Goal: Task Accomplishment & Management: Use online tool/utility

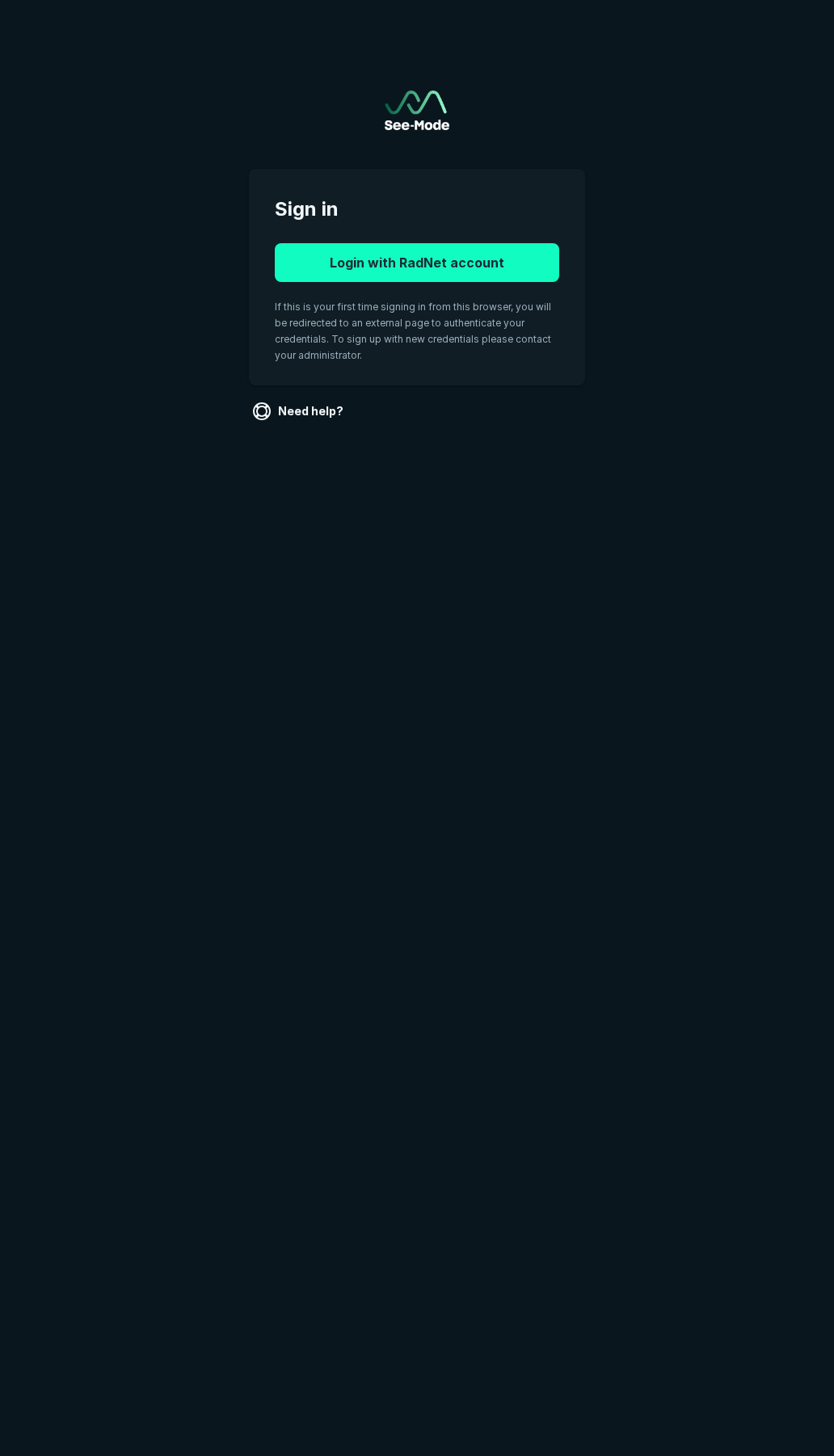
click at [393, 271] on button "Login with RadNet account" at bounding box center [417, 262] width 284 height 39
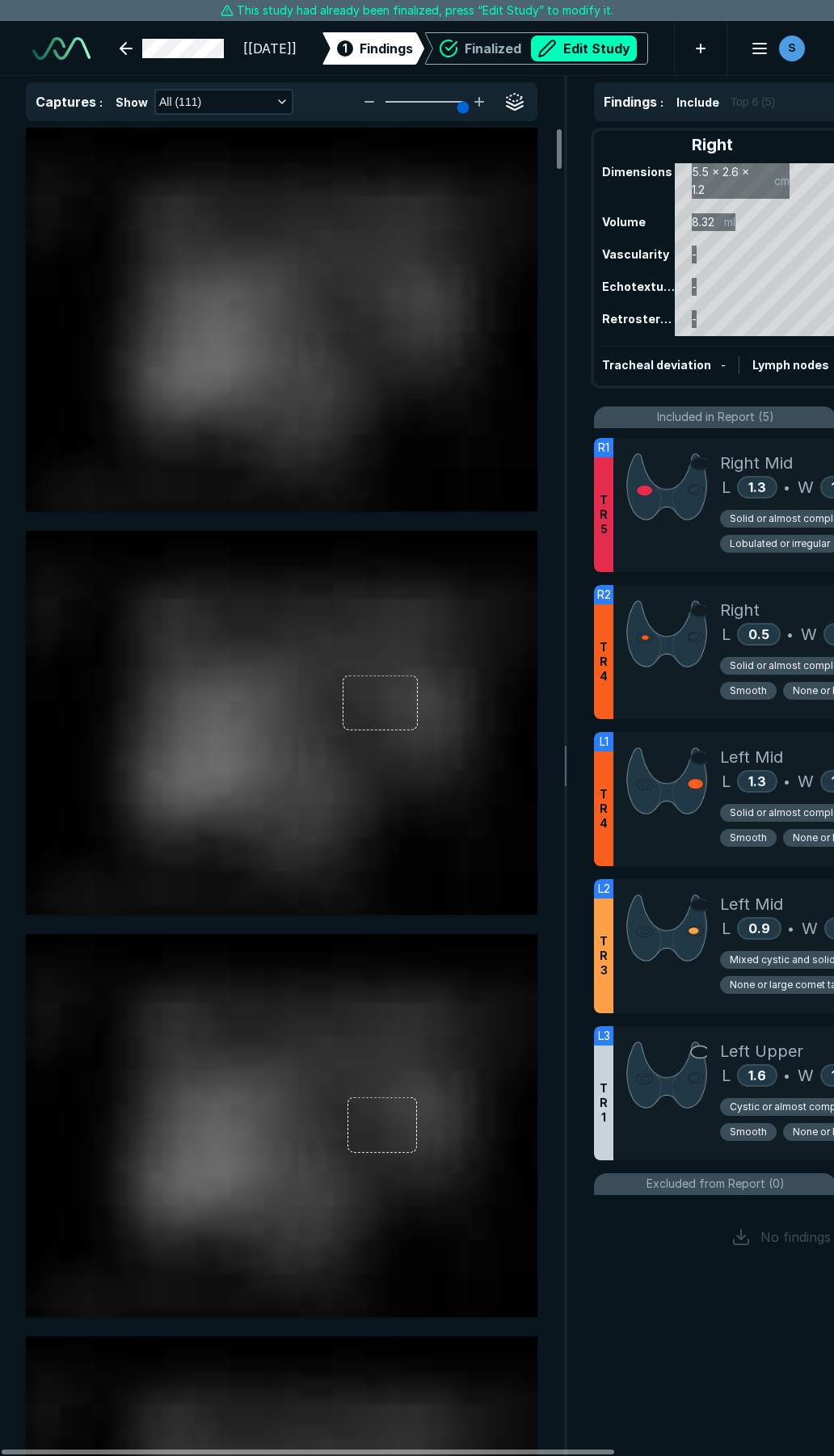
scroll to position [3174, 4366]
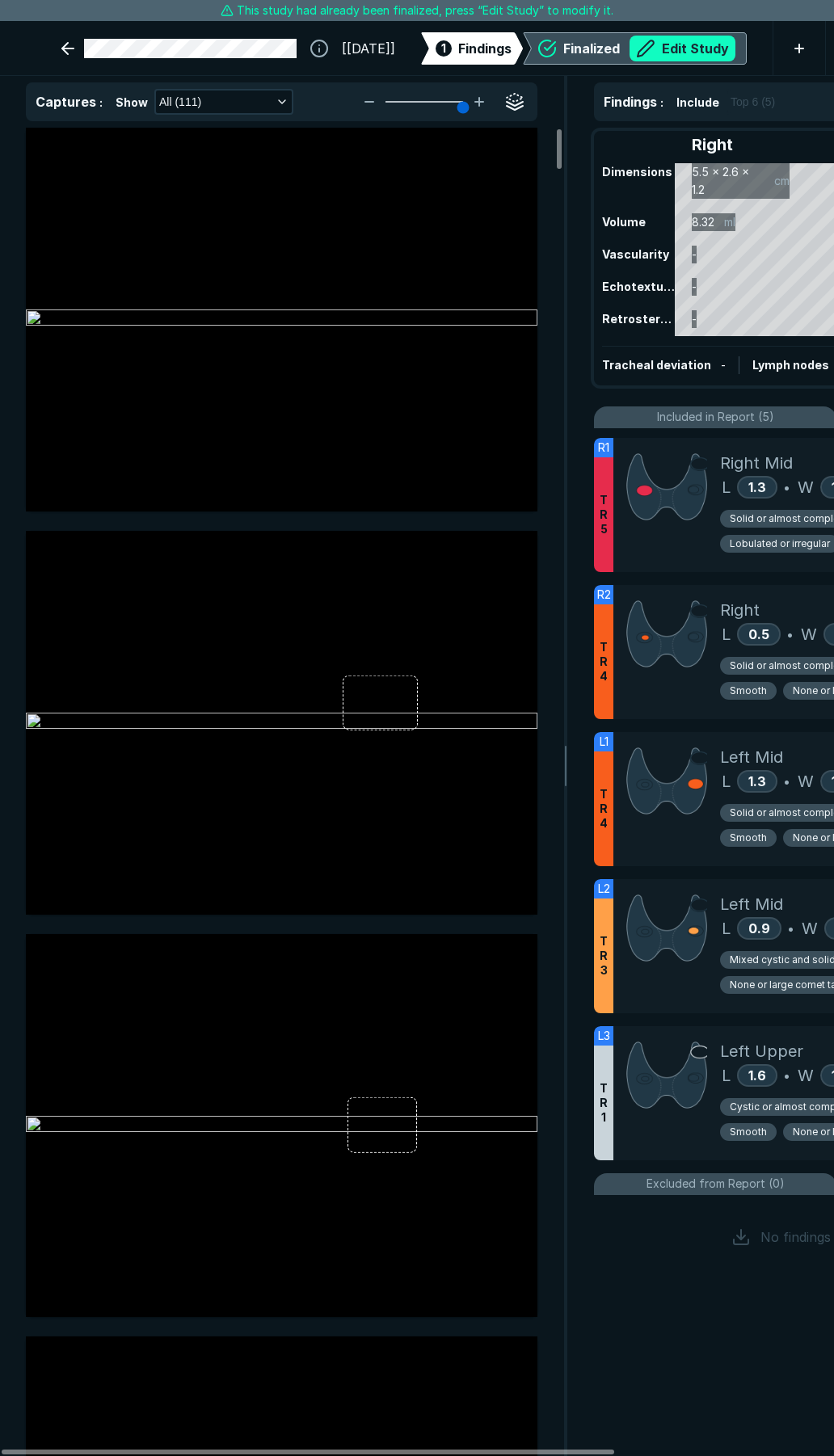
click at [646, 52] on button "Edit Study" at bounding box center [683, 49] width 106 height 26
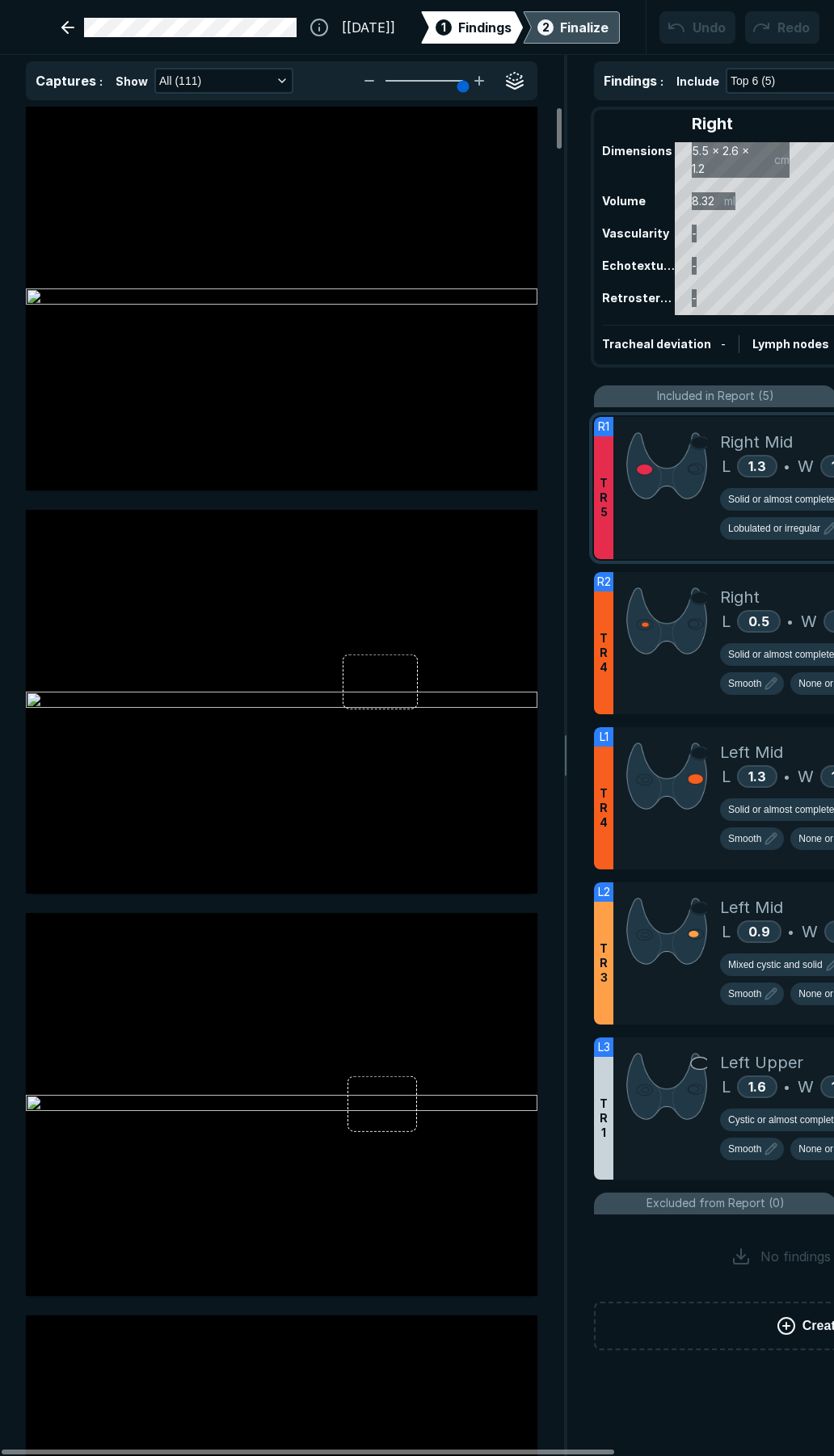
scroll to position [8346, 5831]
click at [667, 534] on div at bounding box center [667, 488] width 107 height 142
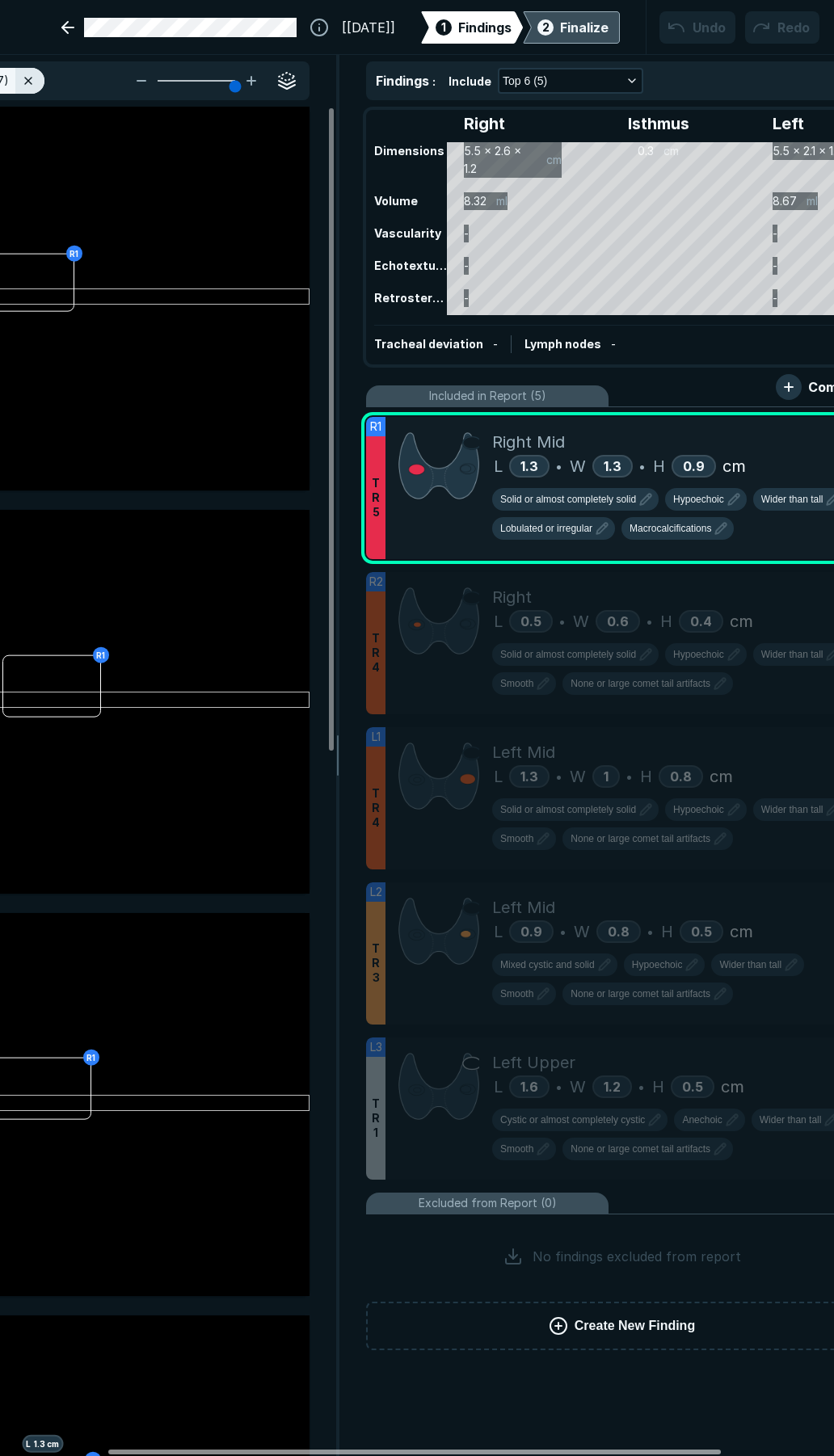
scroll to position [0, 235]
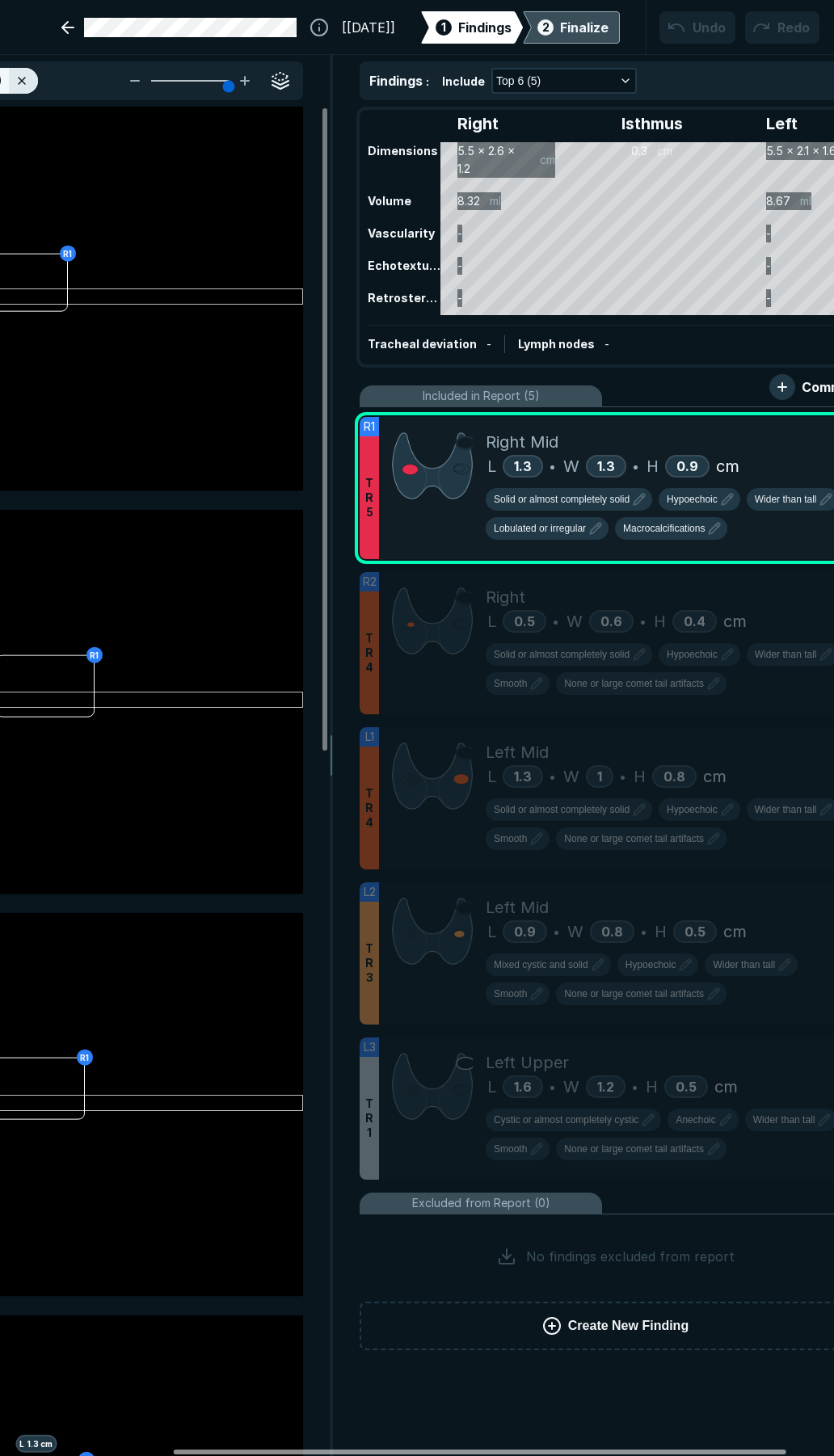
drag, startPoint x: 578, startPoint y: 1447, endPoint x: 750, endPoint y: 1415, distance: 175.0
click at [750, 1450] on div at bounding box center [479, 1451] width 612 height 5
click at [553, 527] on span "Lobulated or irregular" at bounding box center [540, 528] width 92 height 15
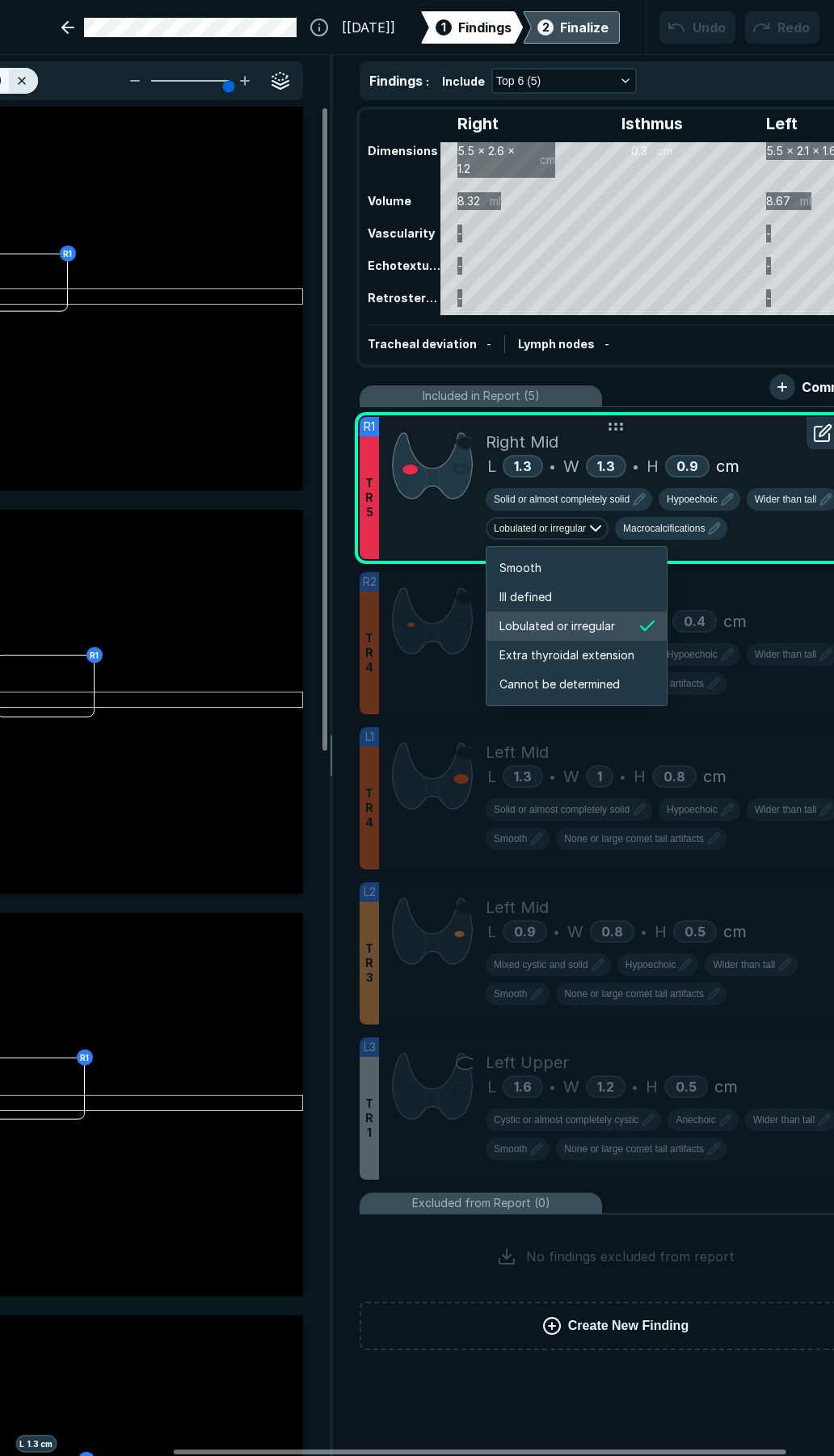
scroll to position [2696, 2875]
click at [562, 572] on li "Smooth" at bounding box center [576, 568] width 180 height 30
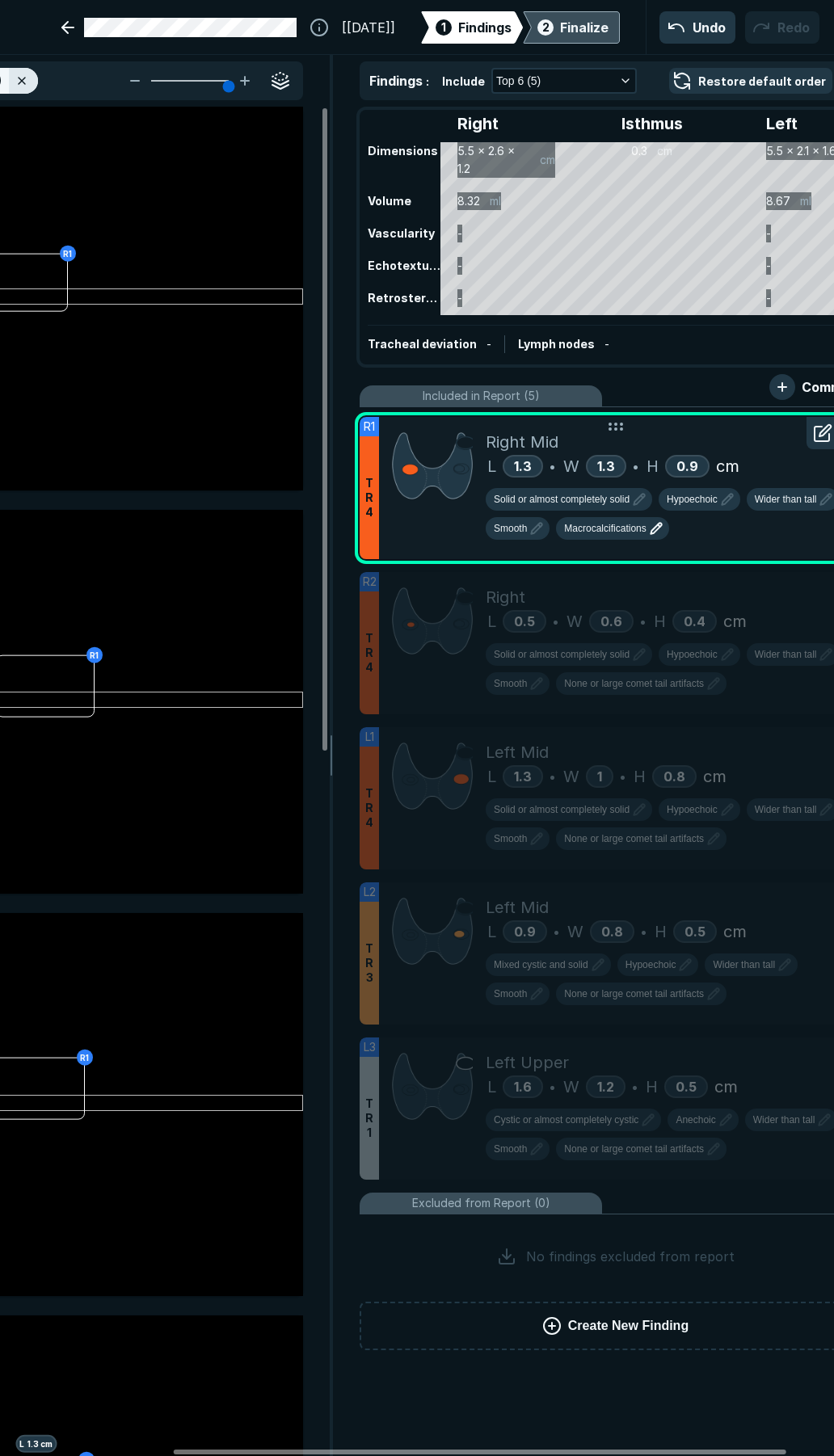
click at [609, 532] on span "Macrocalcifications" at bounding box center [605, 528] width 81 height 15
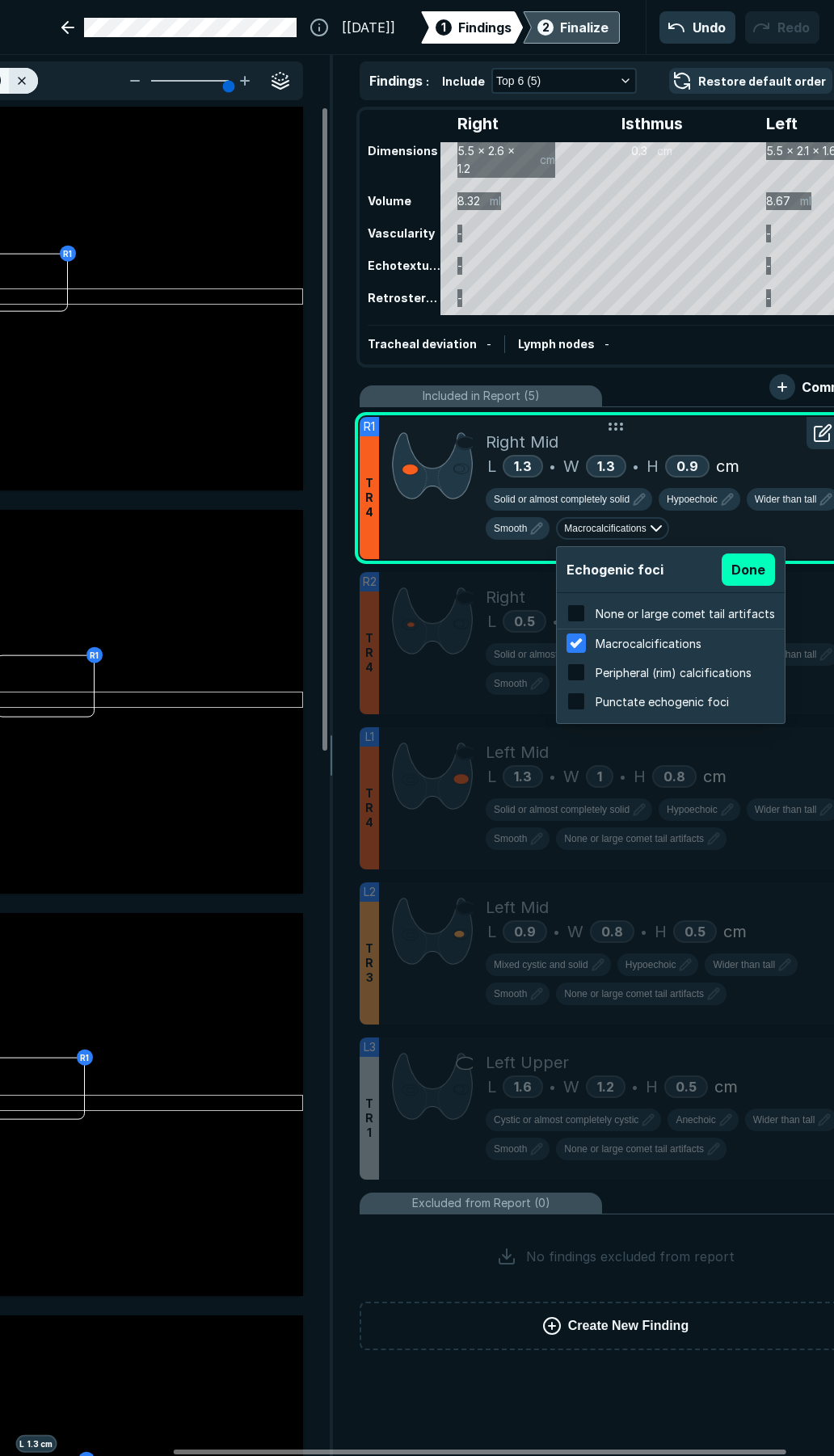
scroll to position [2599, 3083]
click at [588, 700] on div at bounding box center [581, 701] width 30 height 19
click at [586, 700] on input "checkbox" at bounding box center [575, 701] width 19 height 19
checkbox input "true"
click at [761, 561] on button "Done" at bounding box center [749, 569] width 54 height 32
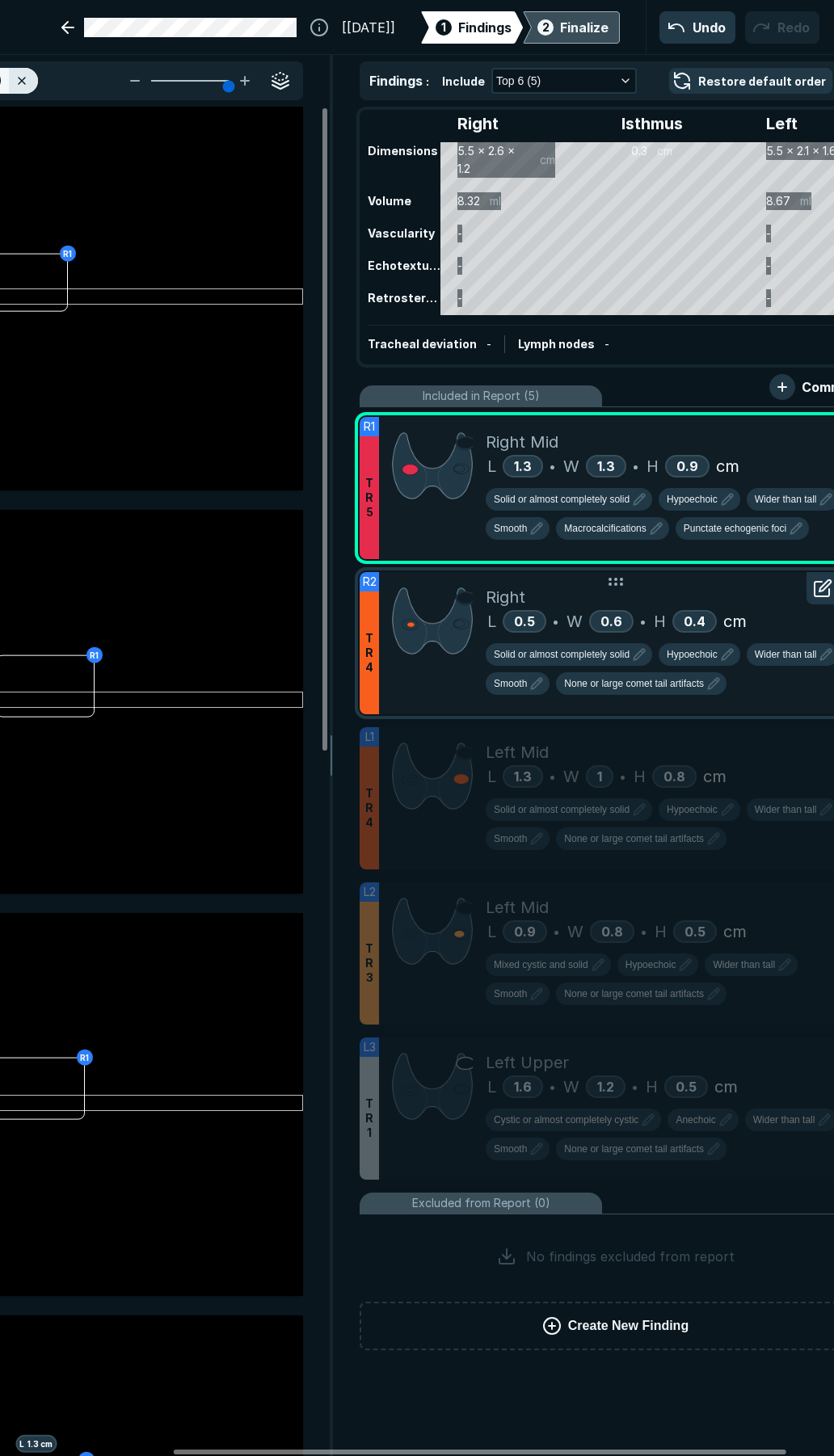
click at [732, 606] on div "Right" at bounding box center [671, 597] width 372 height 24
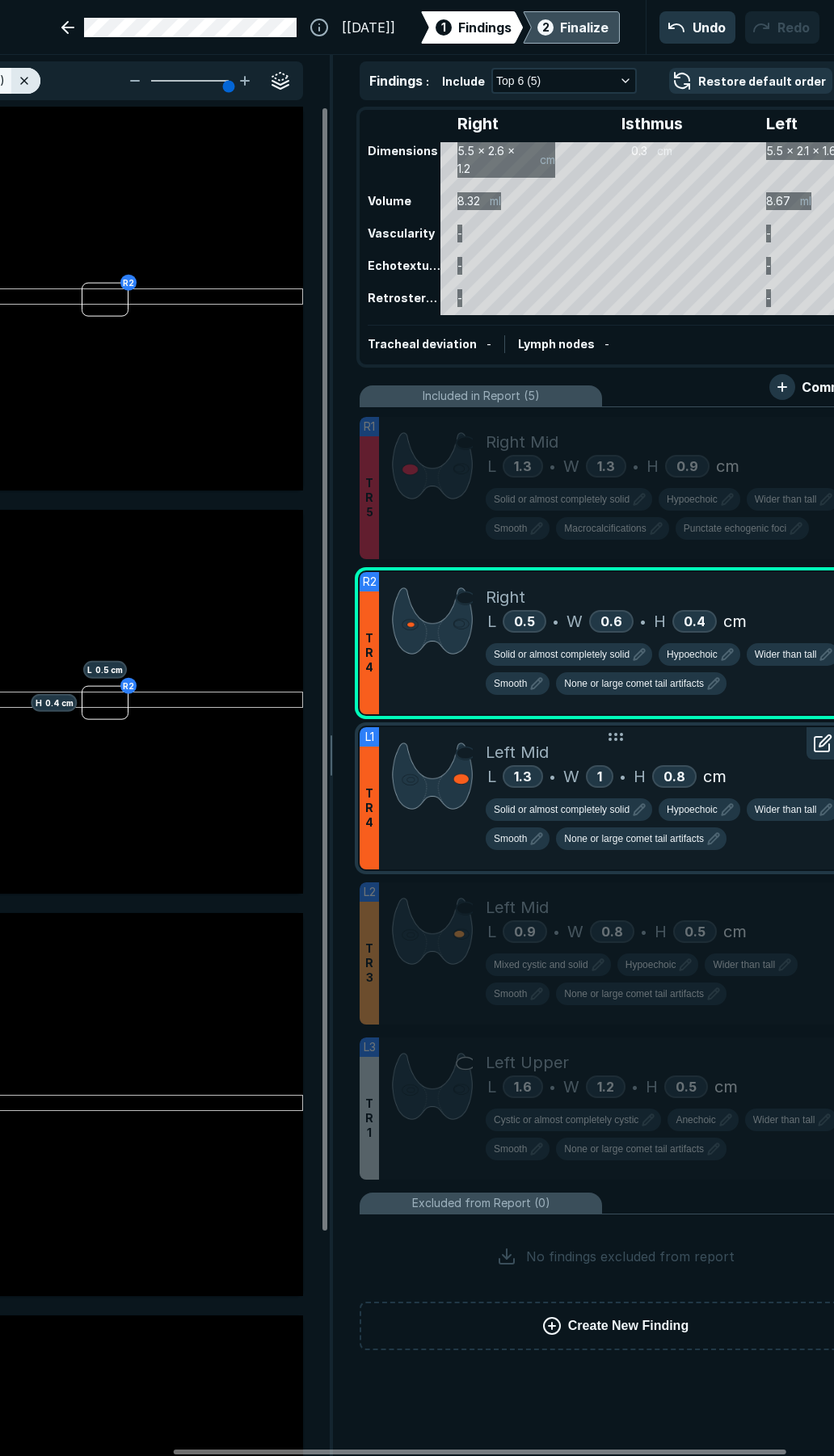
click at [762, 752] on div "Left Mid" at bounding box center [671, 752] width 372 height 24
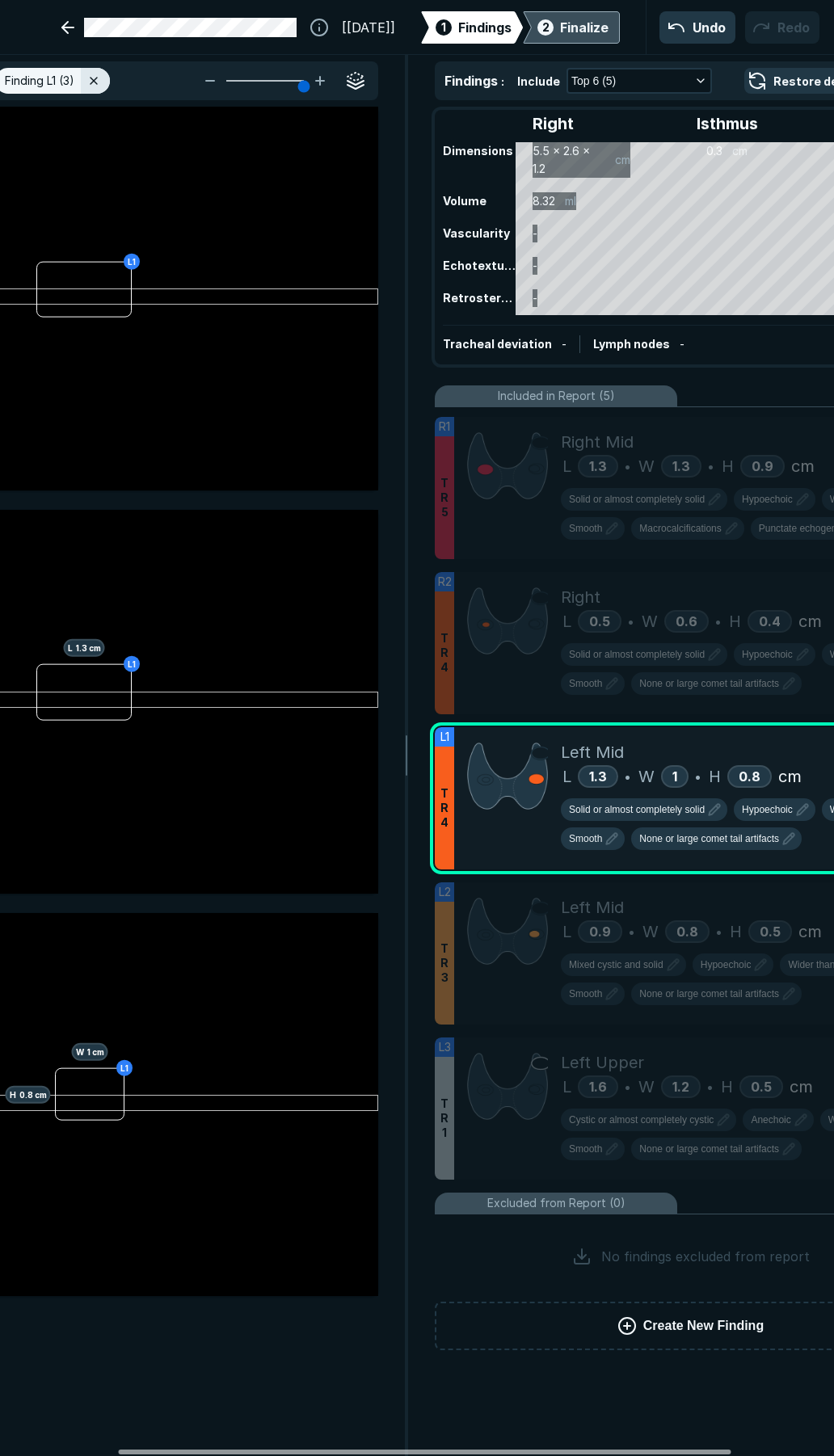
scroll to position [0, 158]
drag, startPoint x: 181, startPoint y: 1447, endPoint x: 125, endPoint y: 1464, distance: 58.5
click at [125, 1454] on div at bounding box center [423, 1451] width 612 height 5
click at [646, 760] on div "Left Mid" at bounding box center [748, 752] width 372 height 24
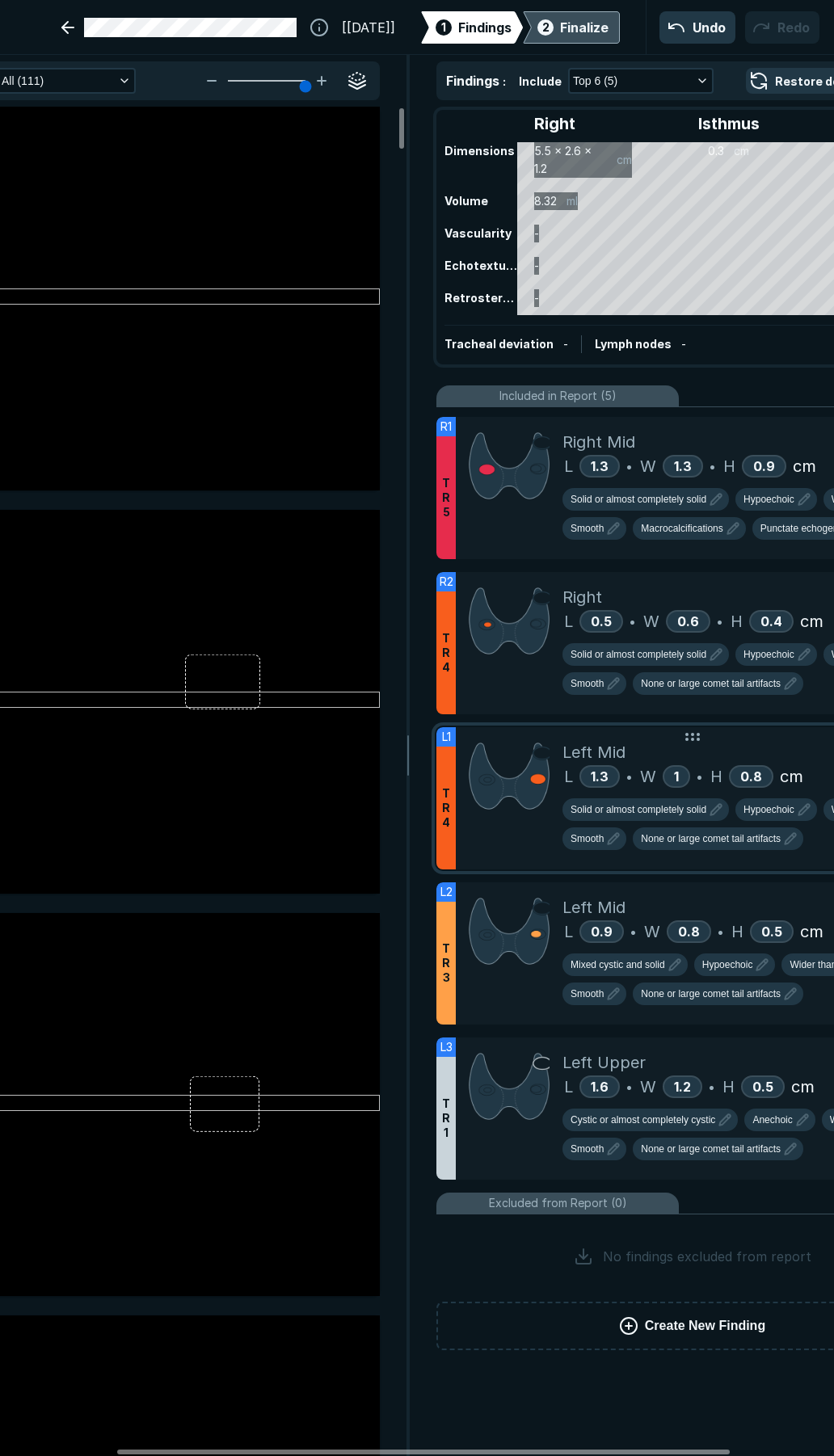
scroll to position [7972, 4355]
click at [669, 753] on div "Left Mid" at bounding box center [748, 752] width 372 height 24
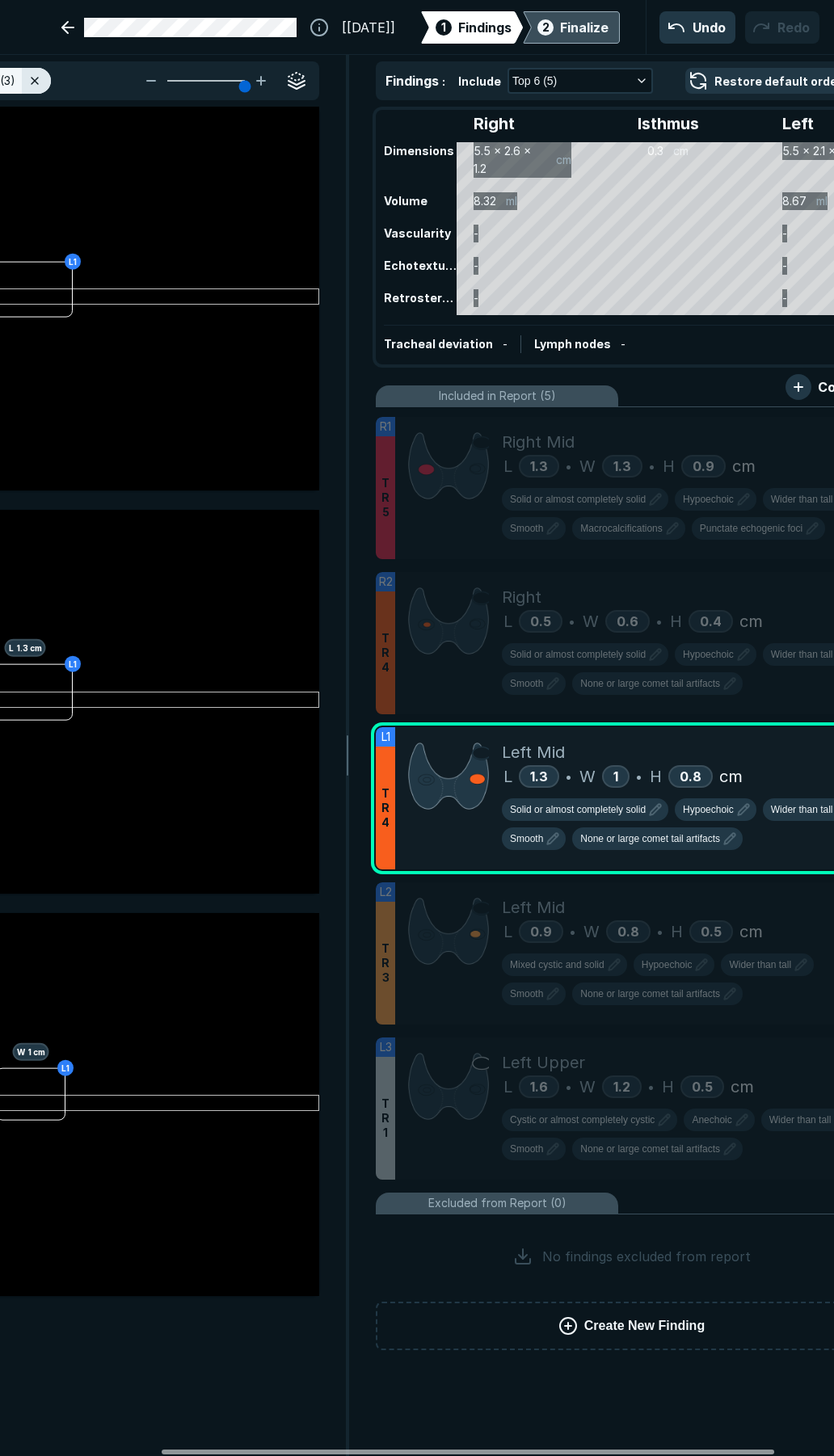
drag, startPoint x: 619, startPoint y: 1450, endPoint x: 668, endPoint y: 1430, distance: 52.9
click at [664, 1450] on div at bounding box center [467, 1451] width 612 height 5
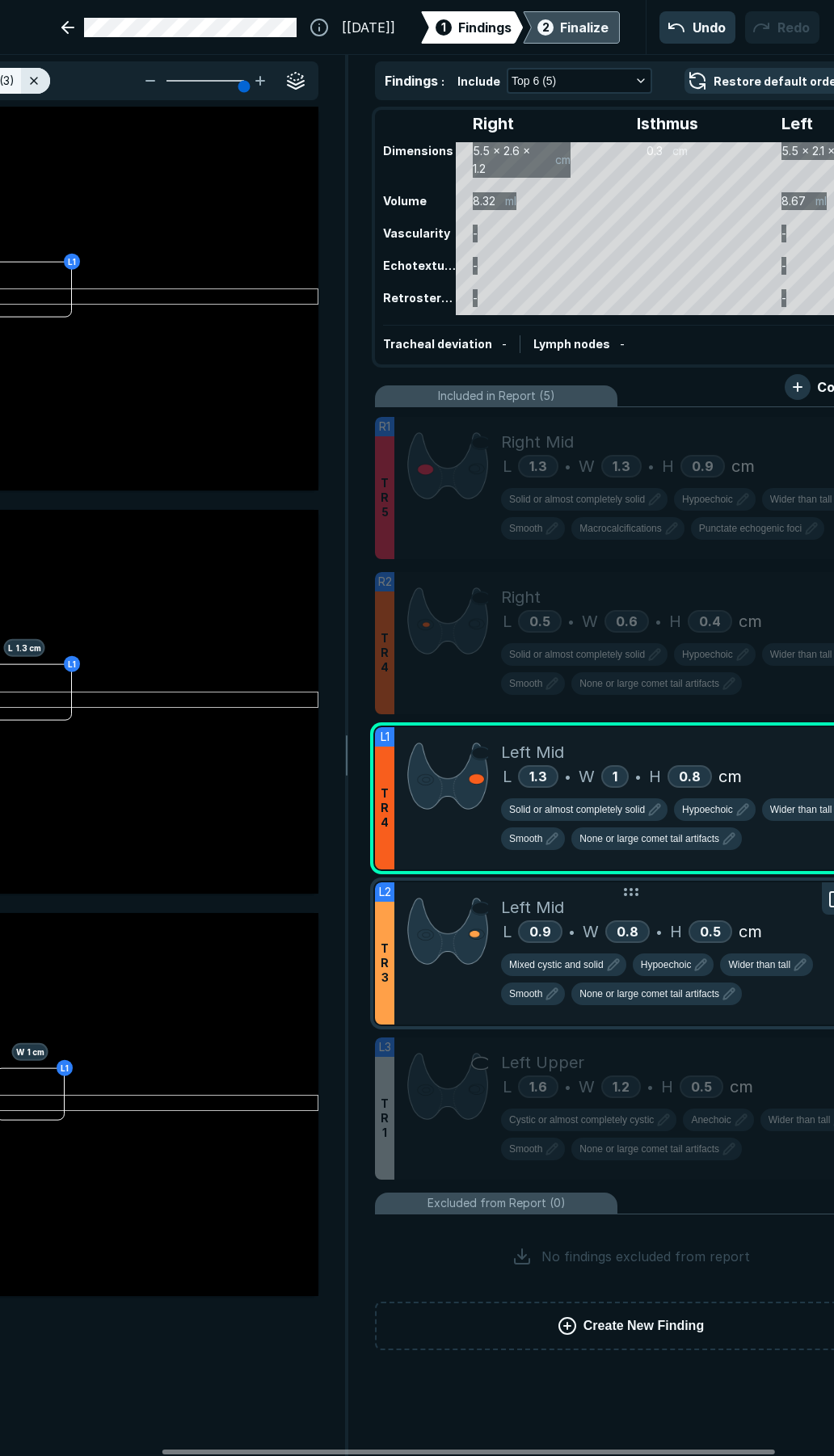
click at [719, 910] on div "Left Mid" at bounding box center [687, 908] width 372 height 24
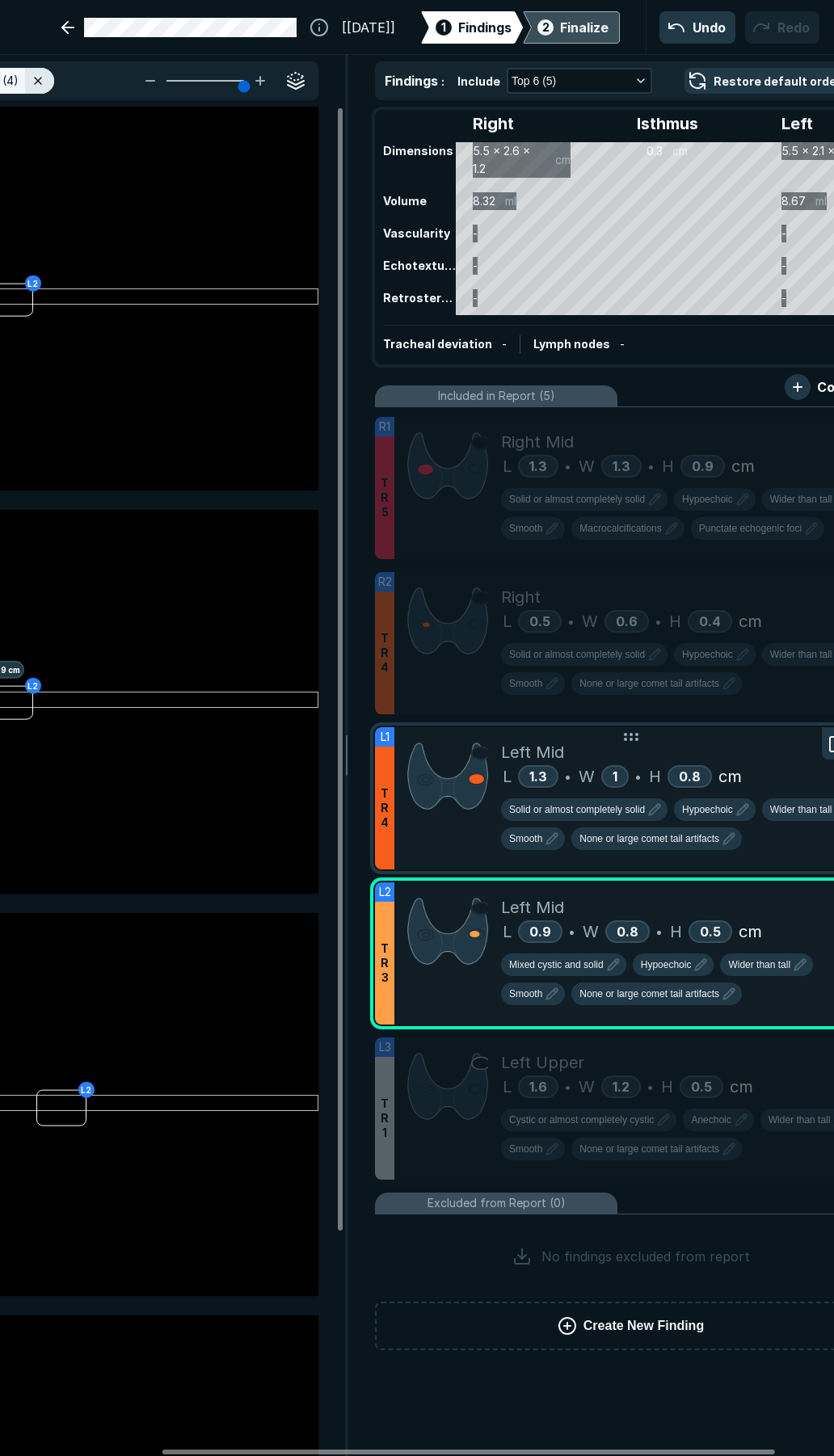
click at [716, 741] on div "Left Mid" at bounding box center [687, 752] width 372 height 24
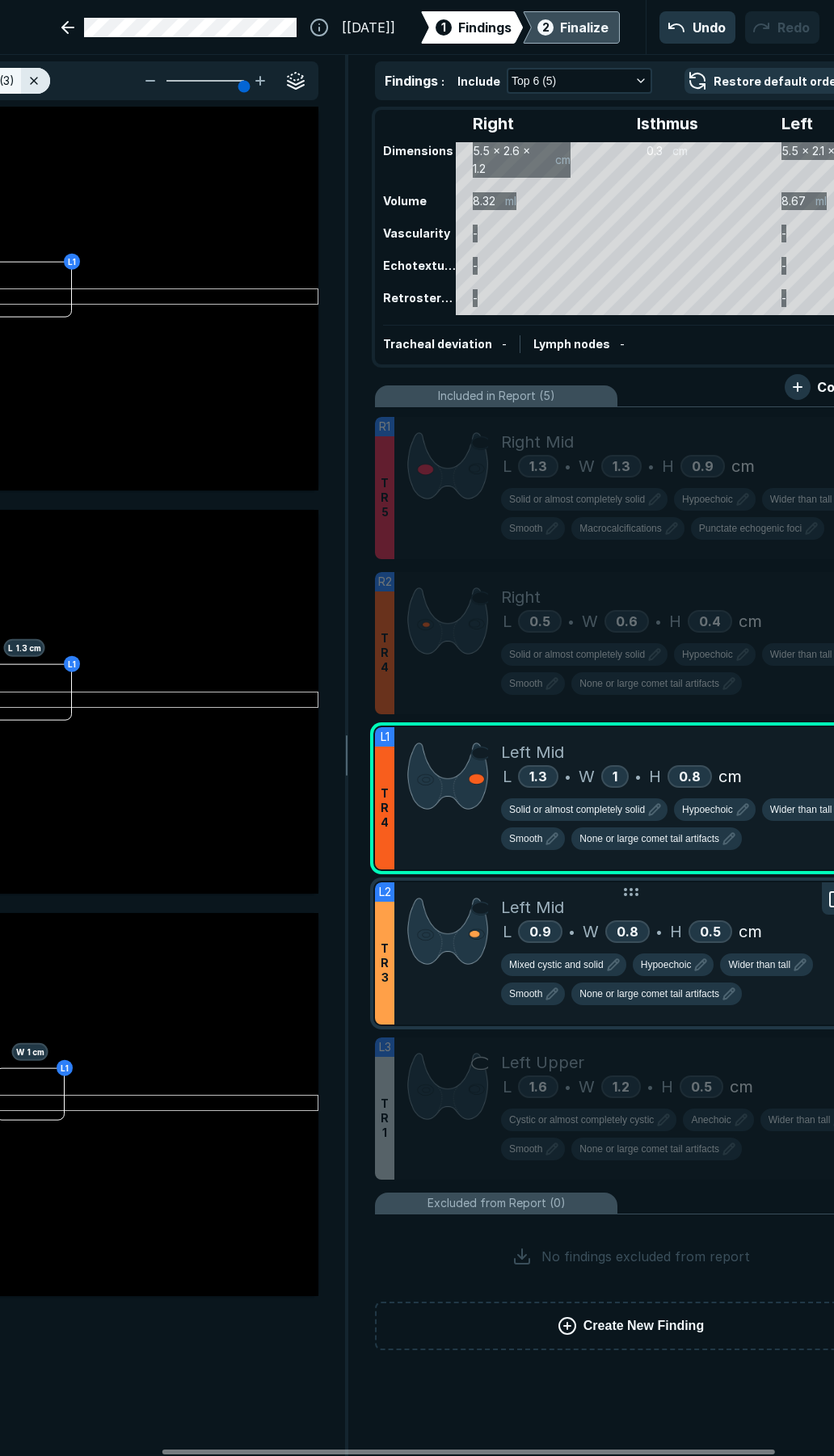
click at [684, 902] on div "Left Mid" at bounding box center [687, 908] width 372 height 24
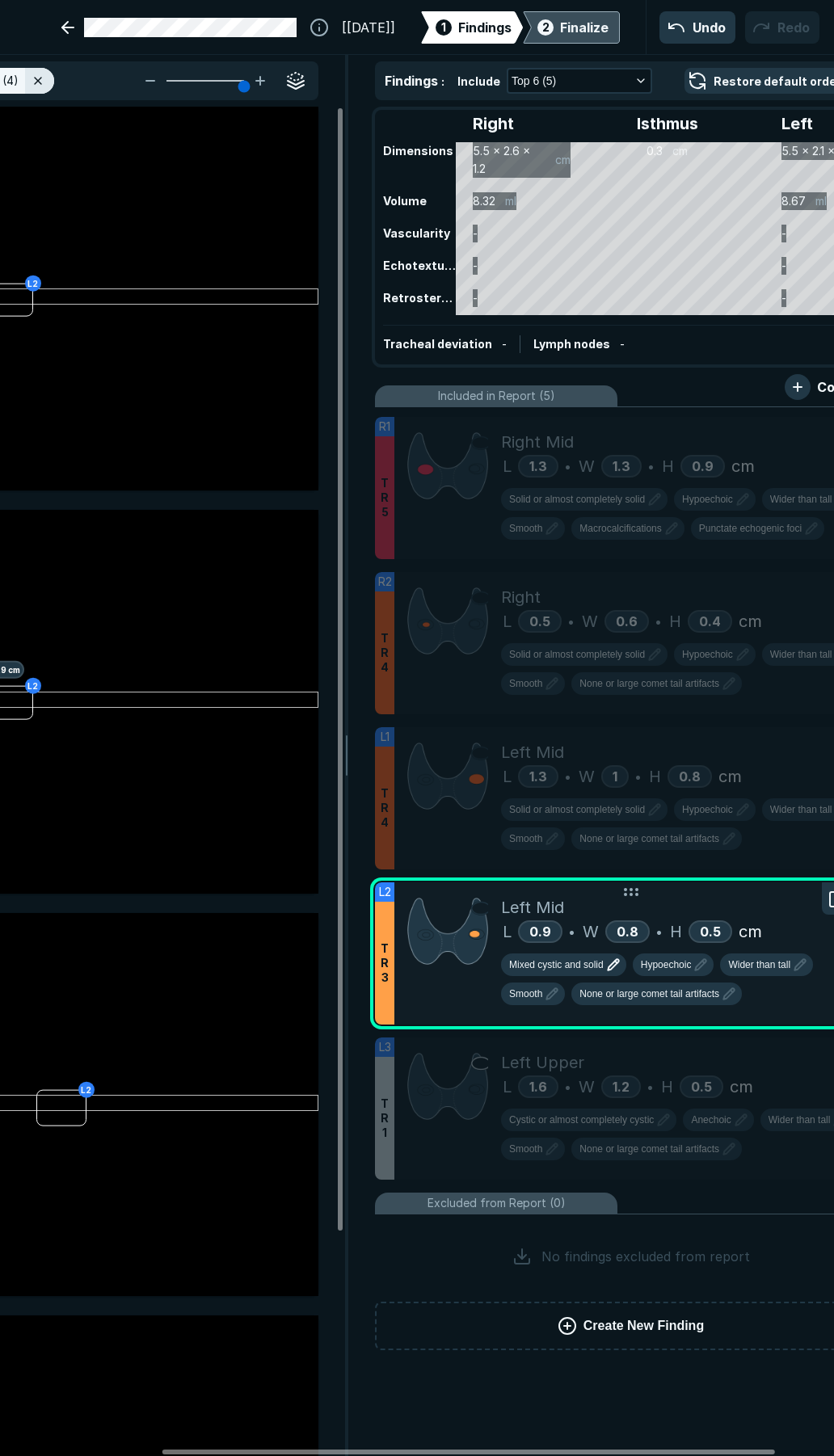
click at [573, 974] on button "Mixed cystic and solid" at bounding box center [564, 965] width 126 height 23
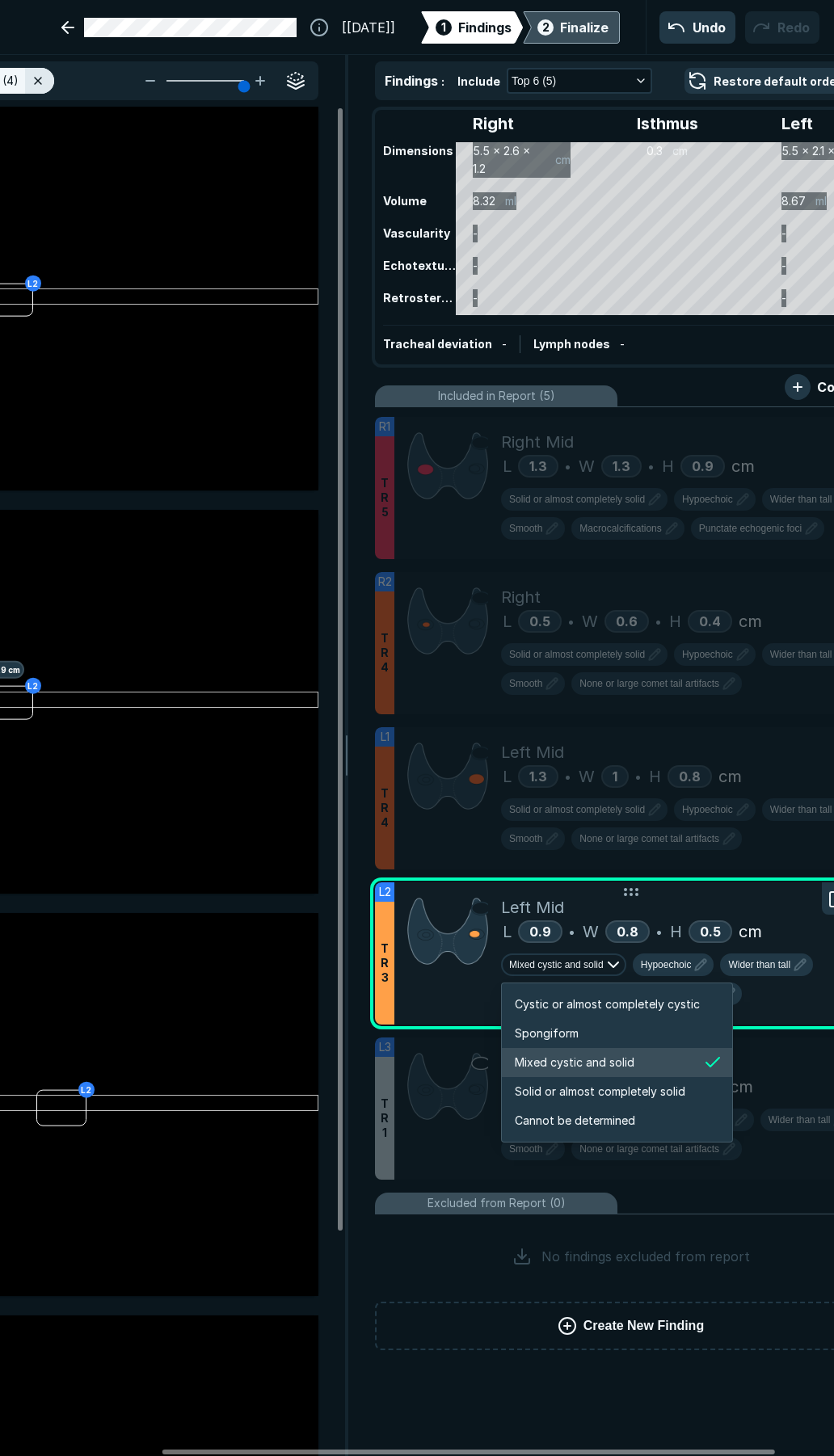
scroll to position [2696, 3105]
click at [622, 1099] on span "Solid or almost completely solid" at bounding box center [599, 1091] width 171 height 18
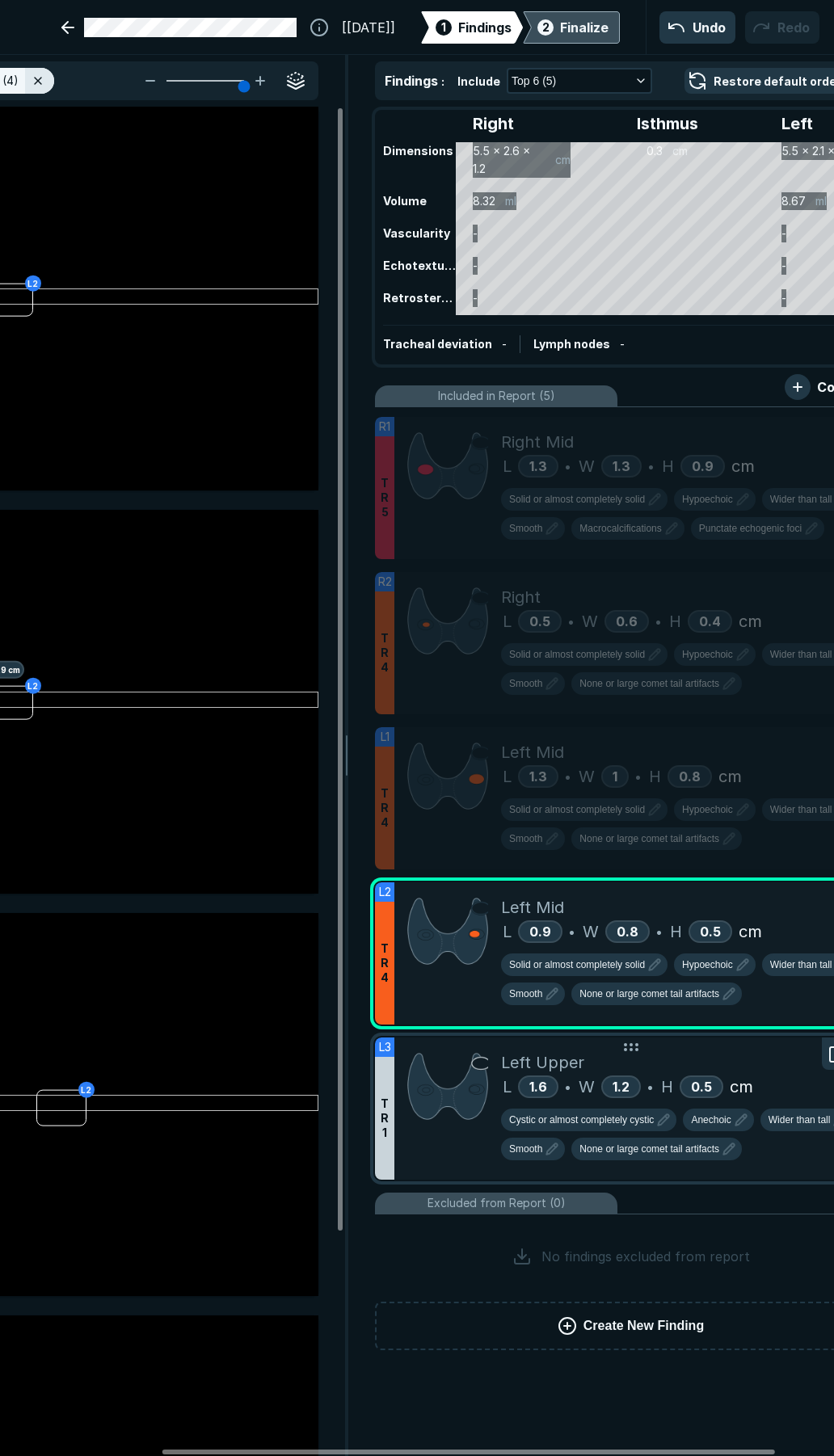
click at [696, 1064] on div "Left Upper" at bounding box center [687, 1063] width 372 height 24
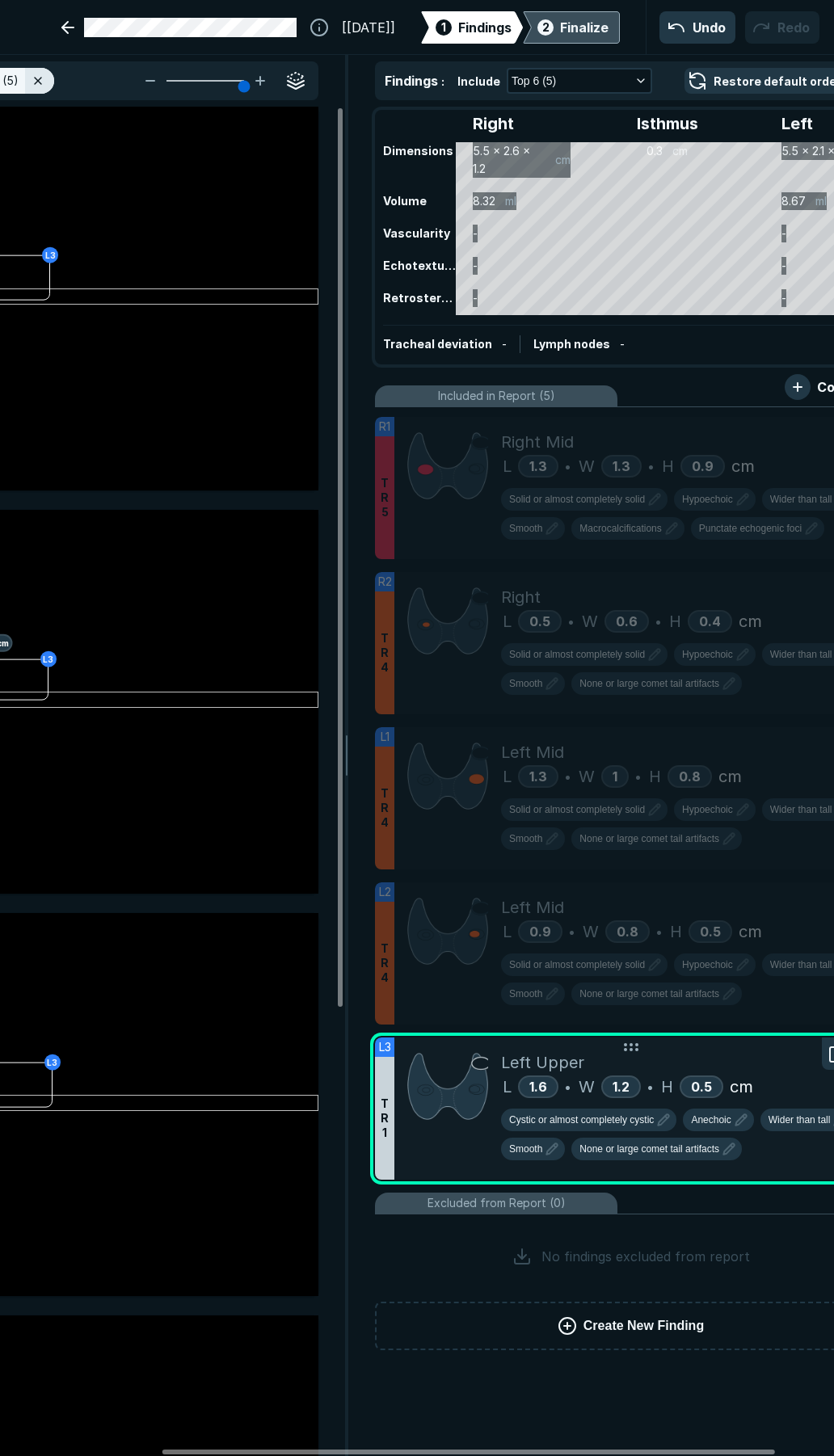
click at [592, 1134] on div "Cystic or almost completely cystic Anechoic Wider than tall Smooth None or larg…" at bounding box center [687, 1137] width 372 height 58
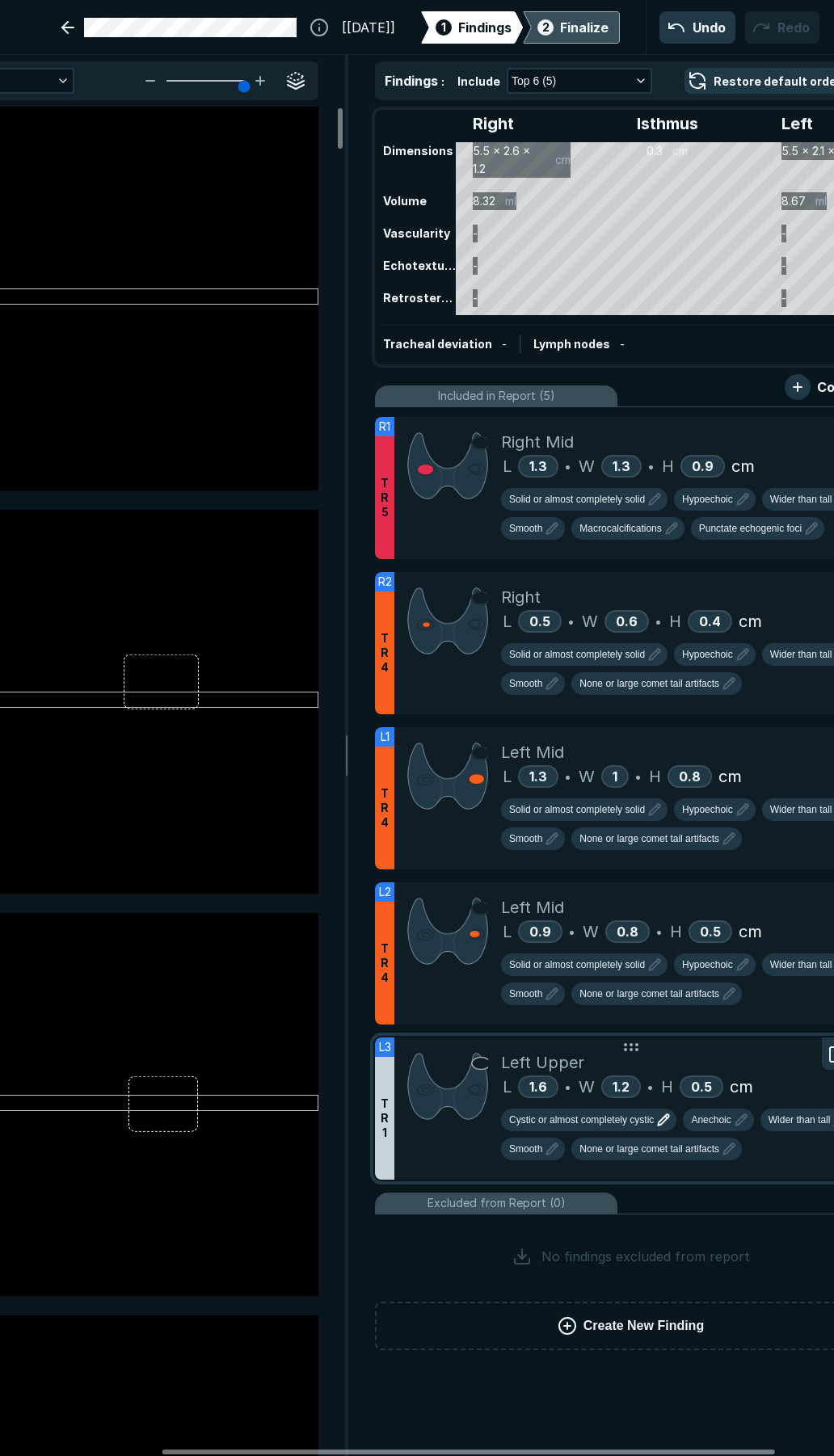
scroll to position [7972, 4355]
click at [592, 1122] on span "Cystic or almost completely cystic" at bounding box center [581, 1120] width 145 height 15
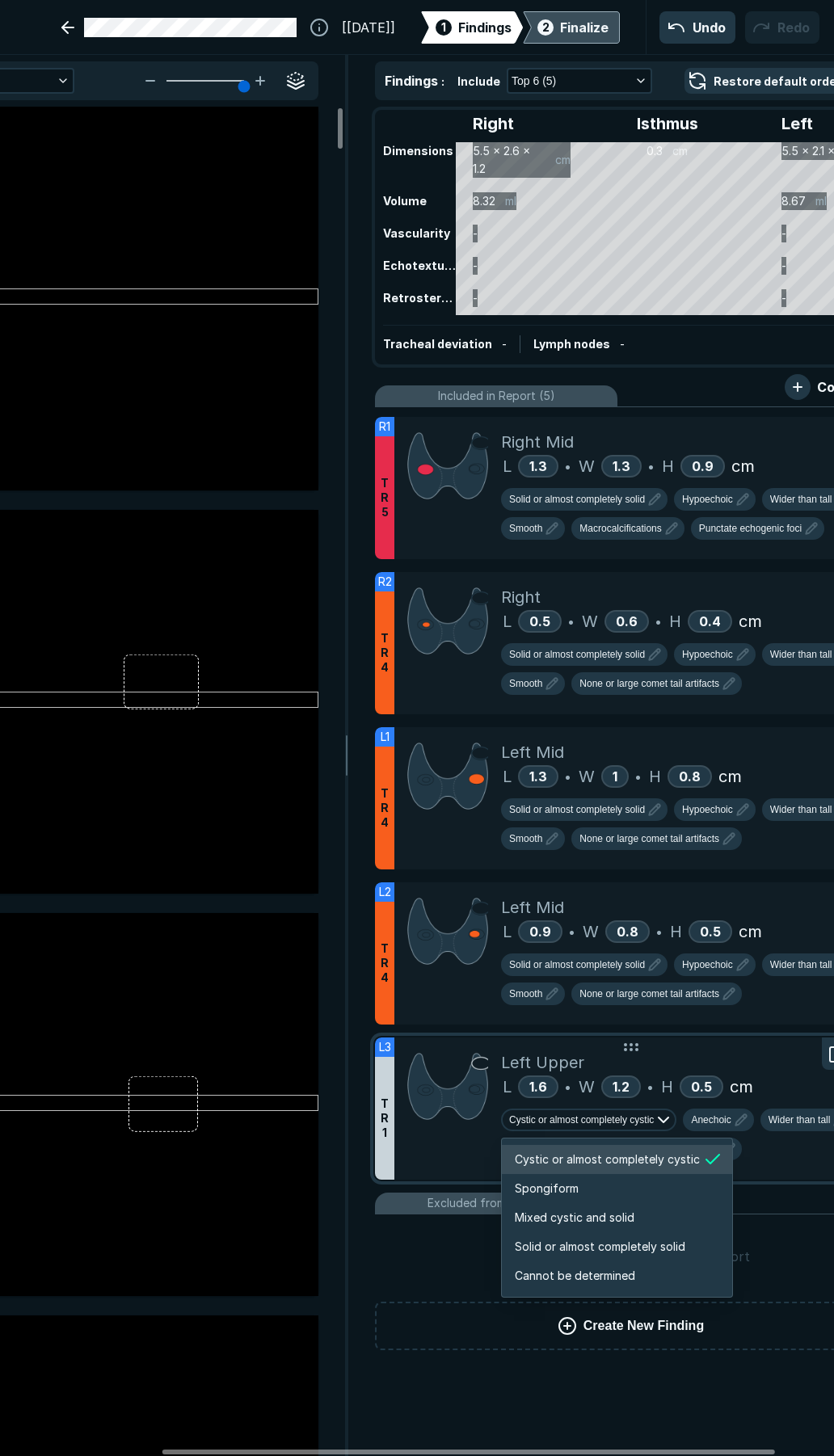
scroll to position [2696, 3105]
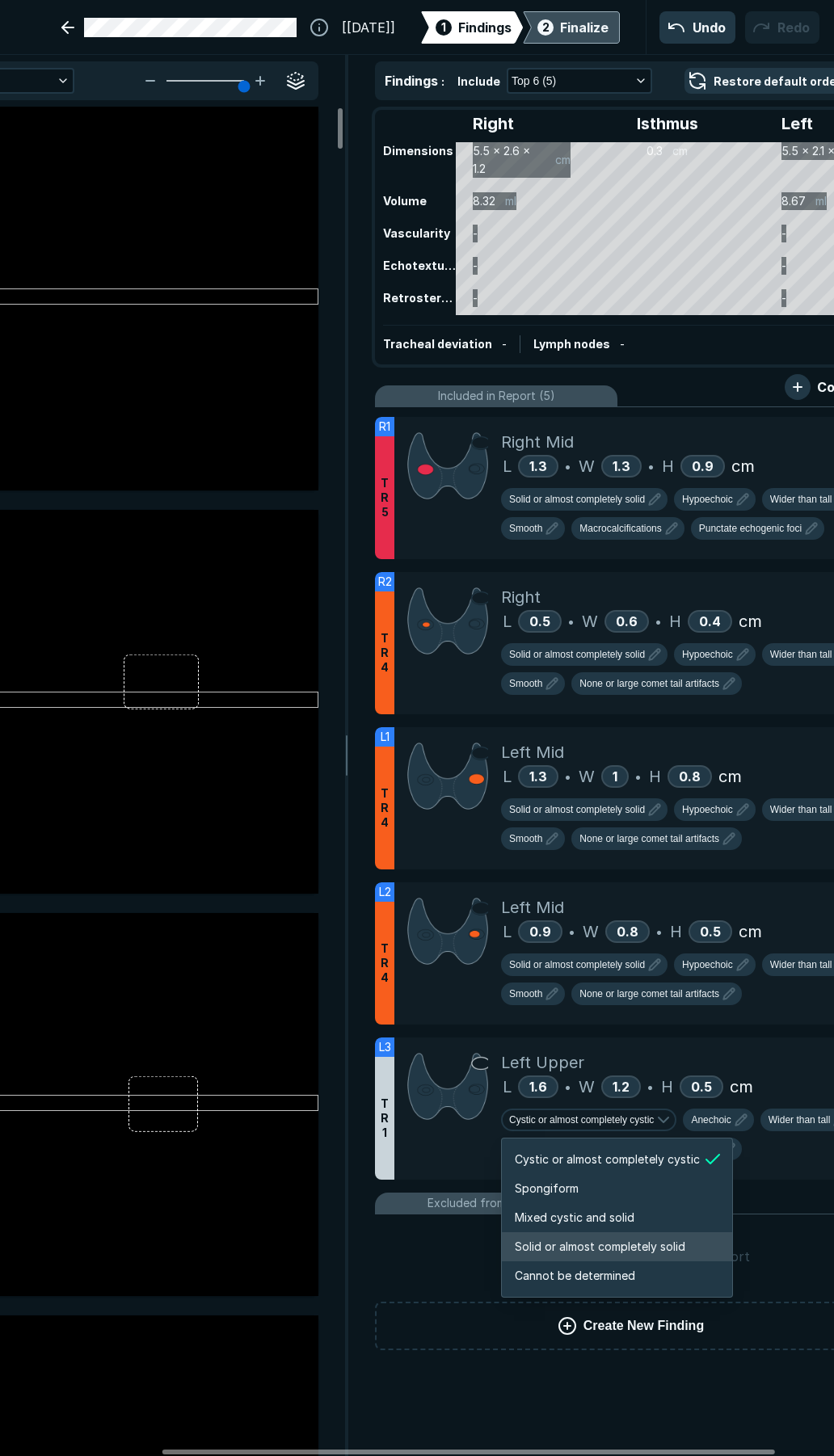
click at [616, 1257] on li "Solid or almost completely solid" at bounding box center [616, 1247] width 230 height 30
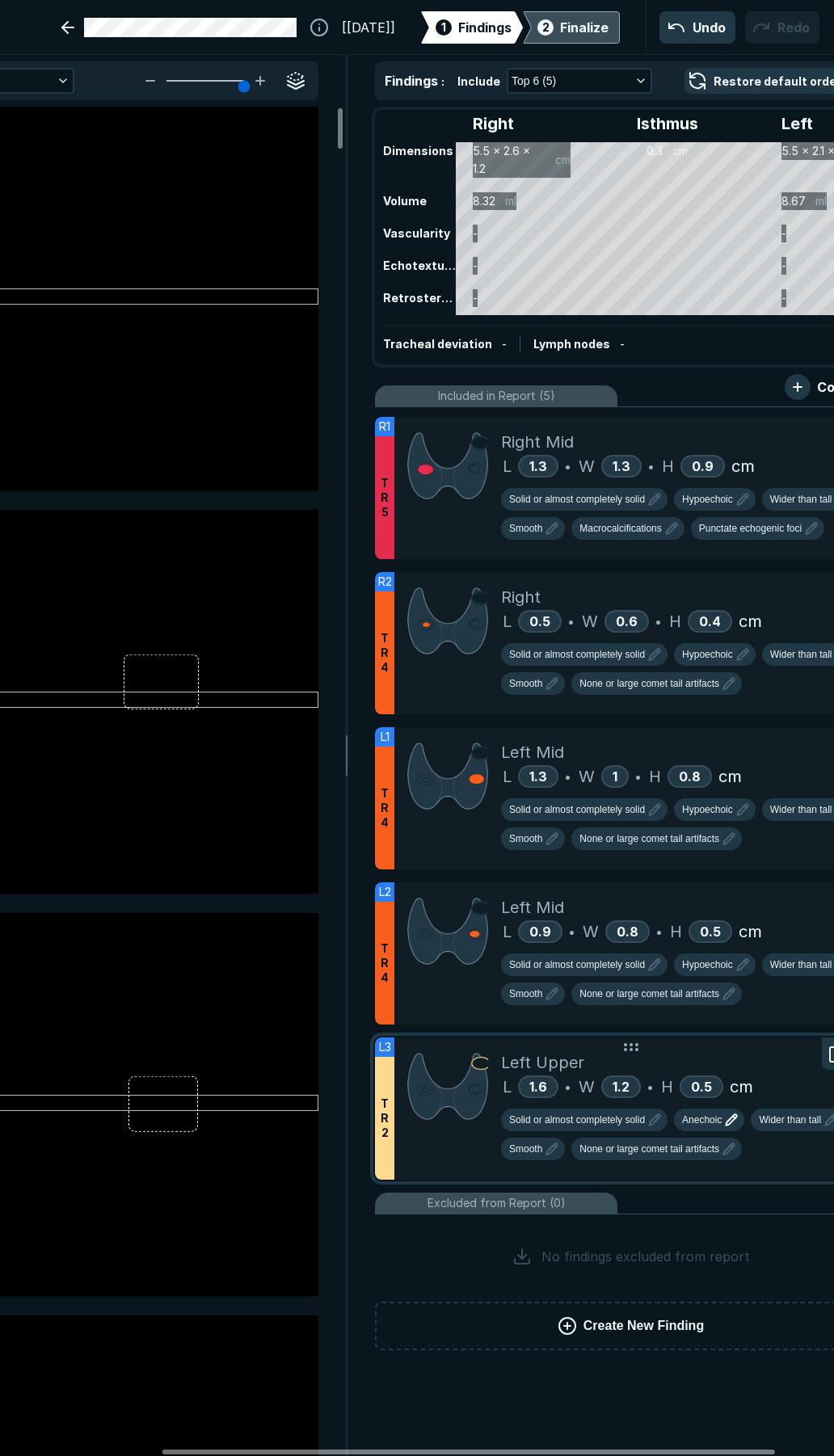
click at [709, 1128] on button "Anechoic" at bounding box center [709, 1120] width 70 height 23
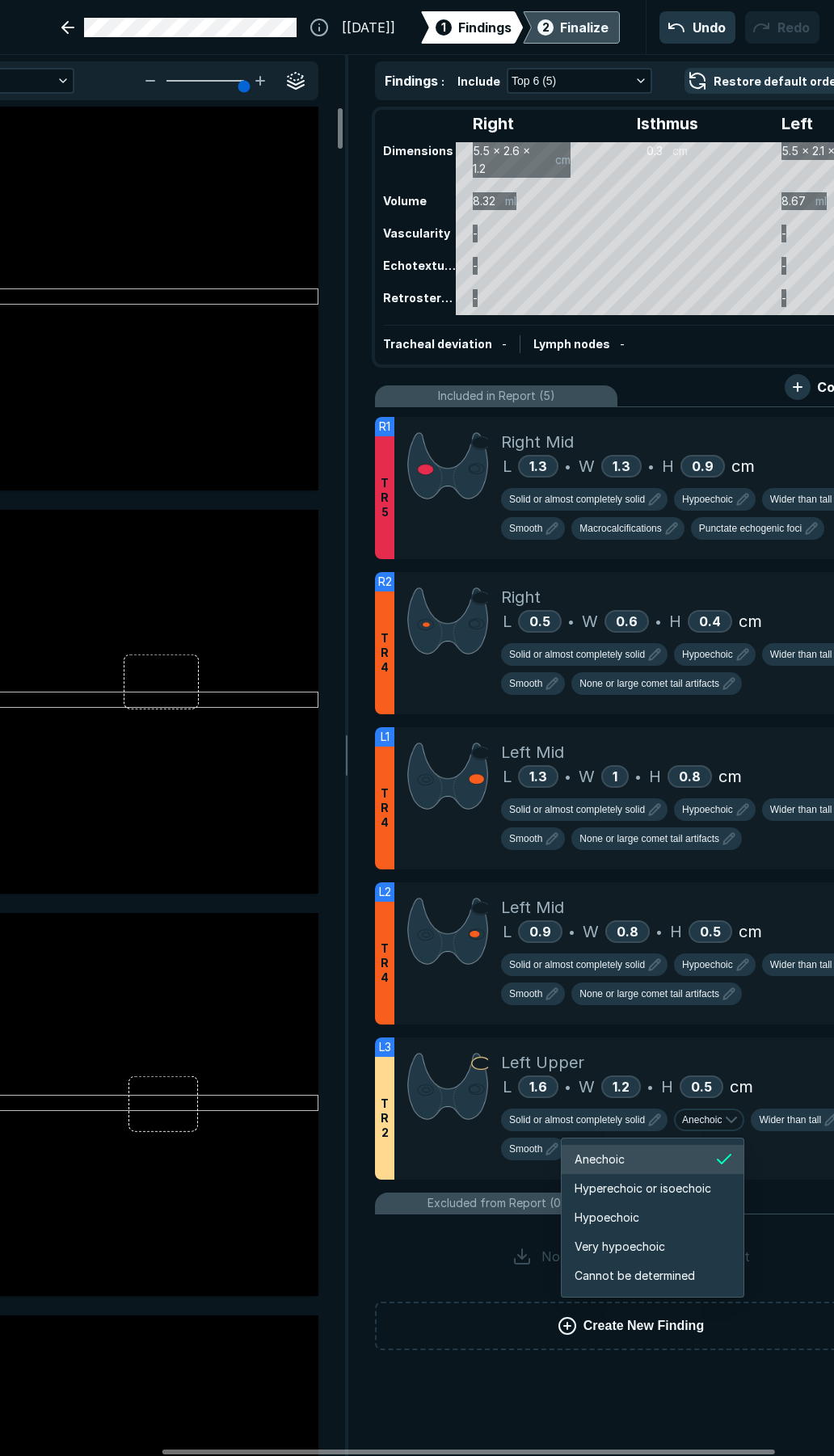
scroll to position [2696, 2897]
click at [668, 1256] on li "Very hypoechoic" at bounding box center [652, 1247] width 182 height 30
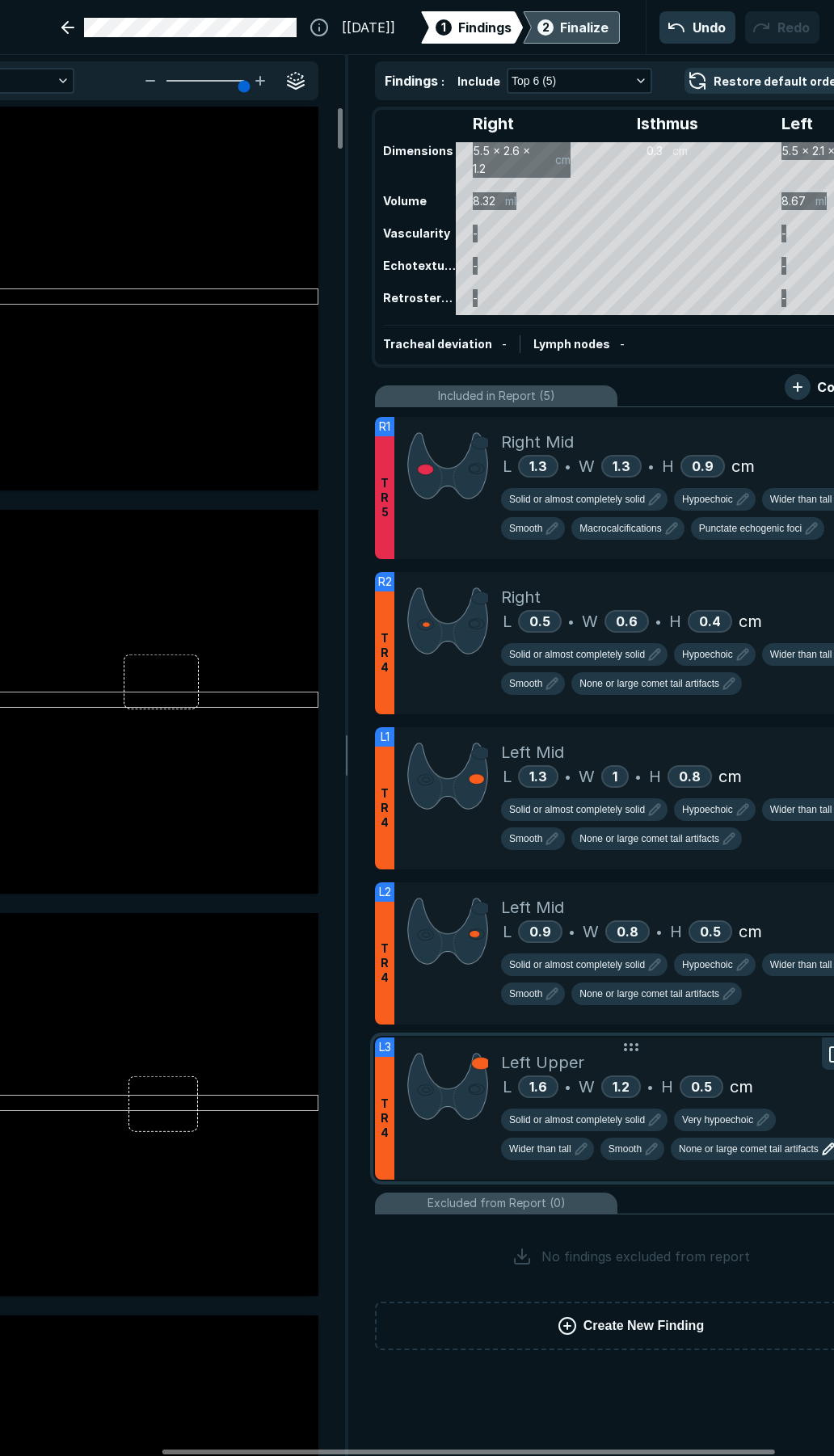
click at [721, 1154] on span "None or large comet tail artifacts" at bounding box center [748, 1149] width 139 height 15
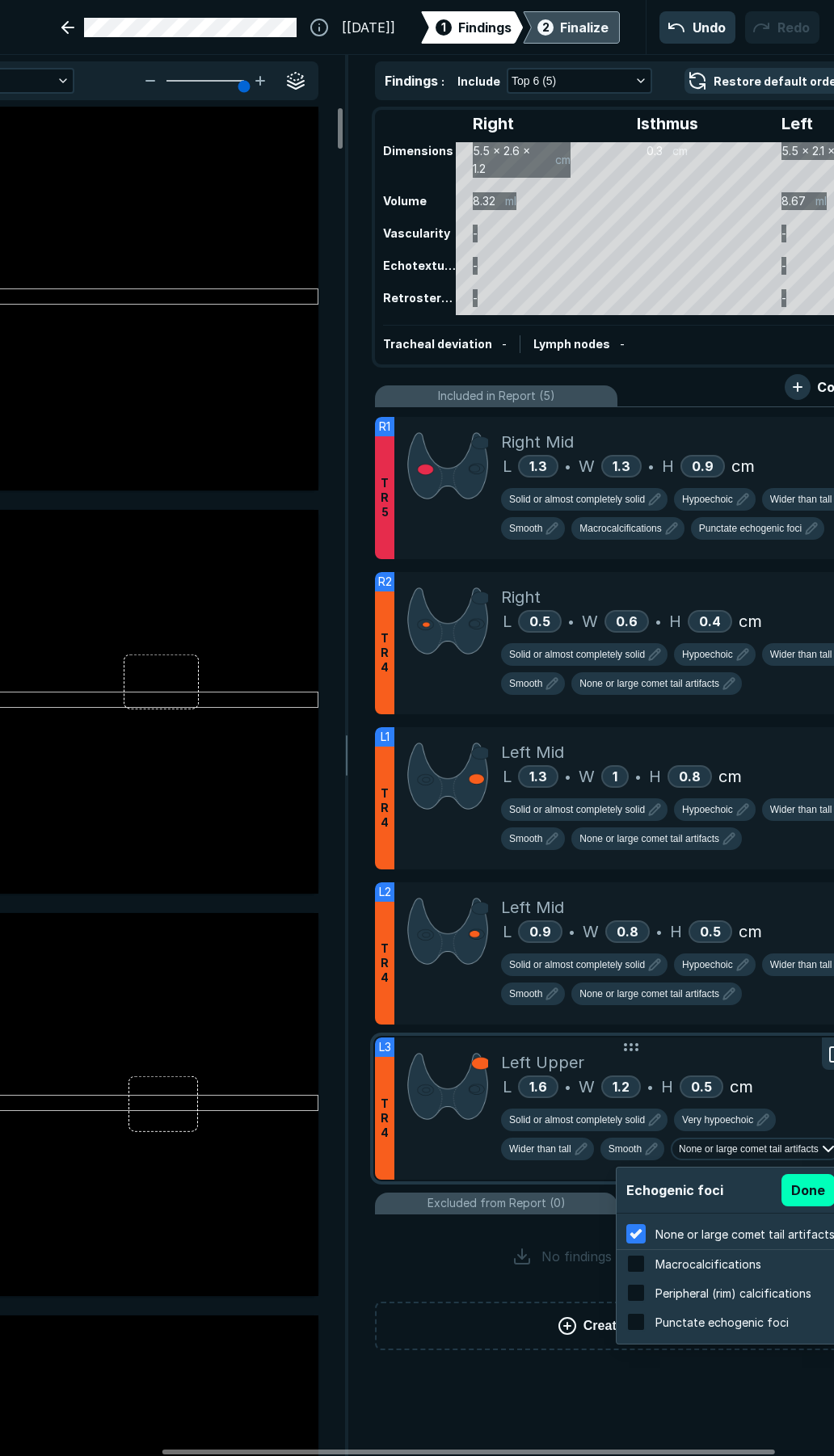
scroll to position [2599, 3083]
click at [706, 1324] on span "Punctate echogenic foci" at bounding box center [722, 1322] width 133 height 14
checkbox input "false"
checkbox input "true"
click at [793, 1193] on button "Done" at bounding box center [808, 1190] width 54 height 32
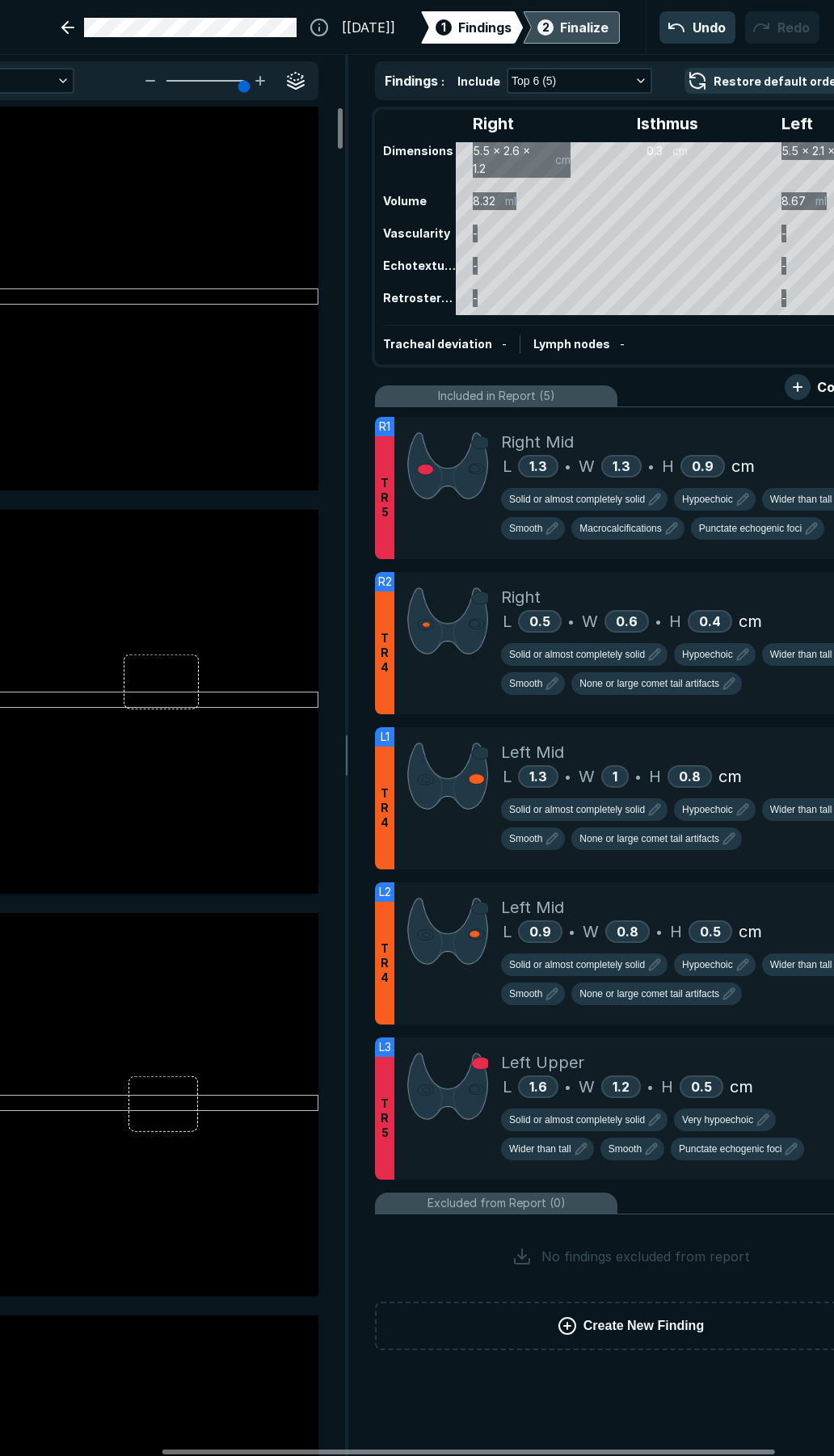
click at [542, 30] on div "2 Finalize" at bounding box center [571, 27] width 75 height 32
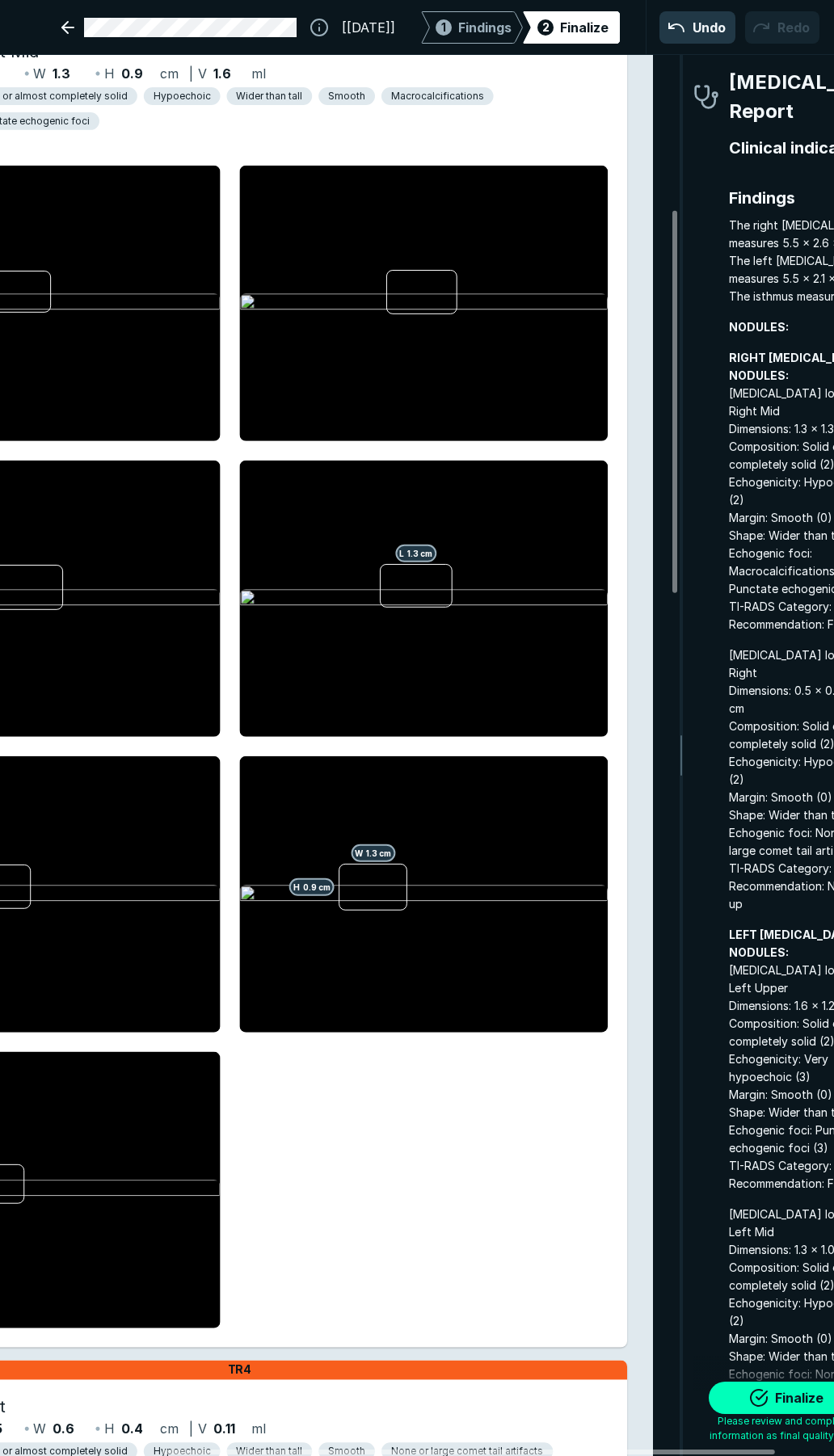
scroll to position [566, 0]
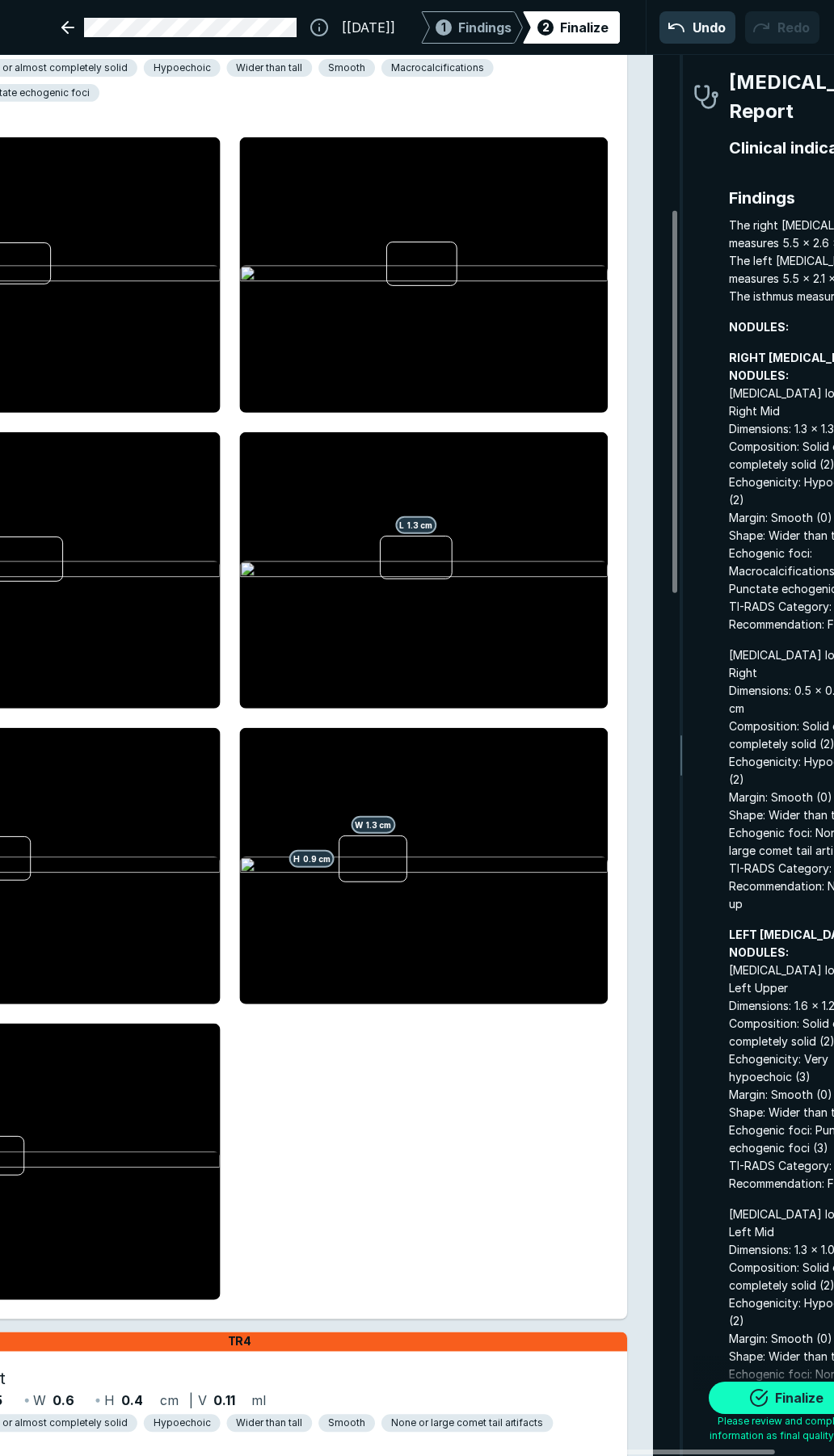
click at [795, 1401] on button "Finalize" at bounding box center [790, 1398] width 162 height 32
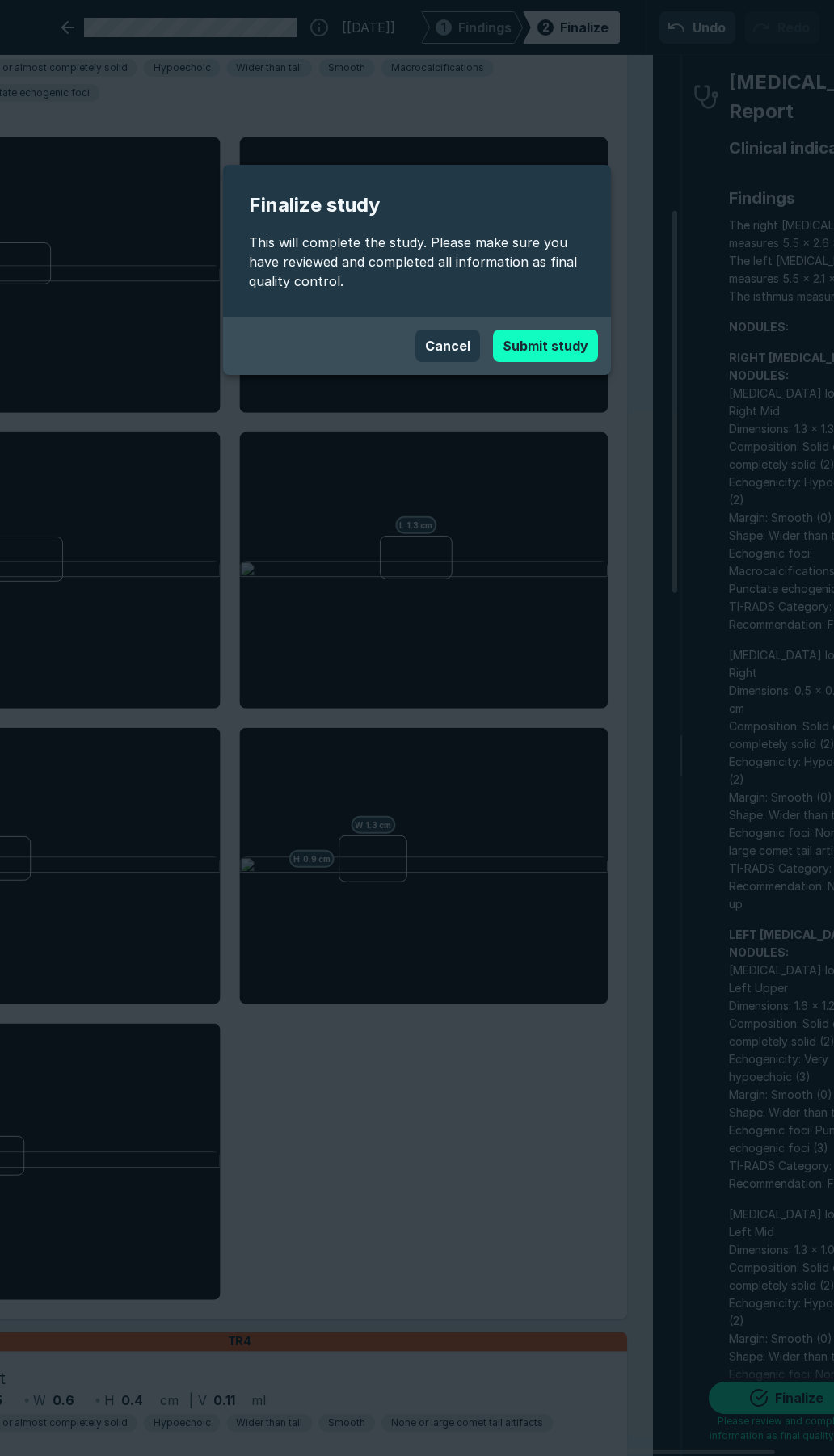
click at [533, 333] on button "Submit study" at bounding box center [546, 345] width 105 height 32
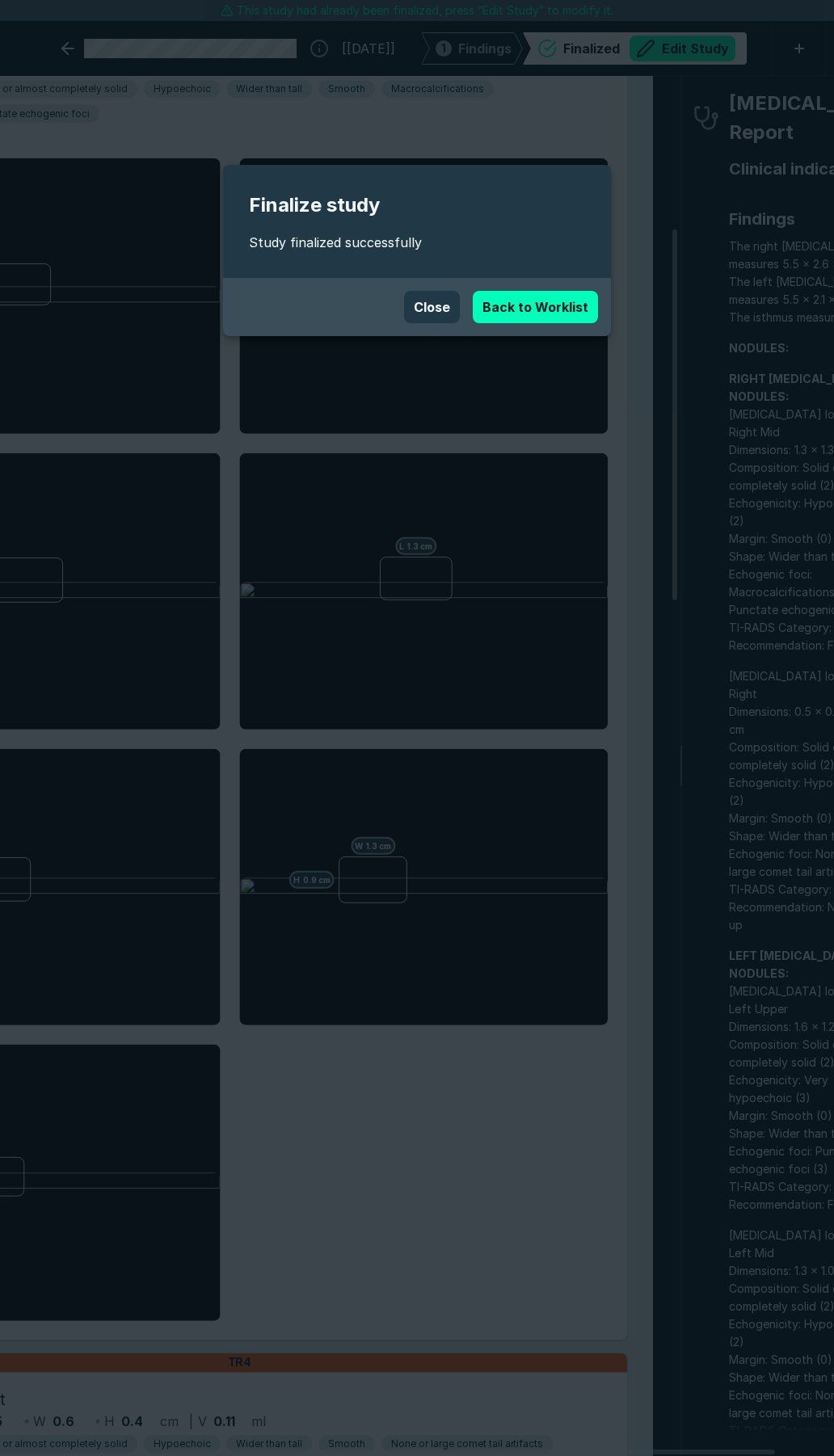
scroll to position [8252, 5831]
click at [450, 308] on button "Close" at bounding box center [432, 307] width 55 height 32
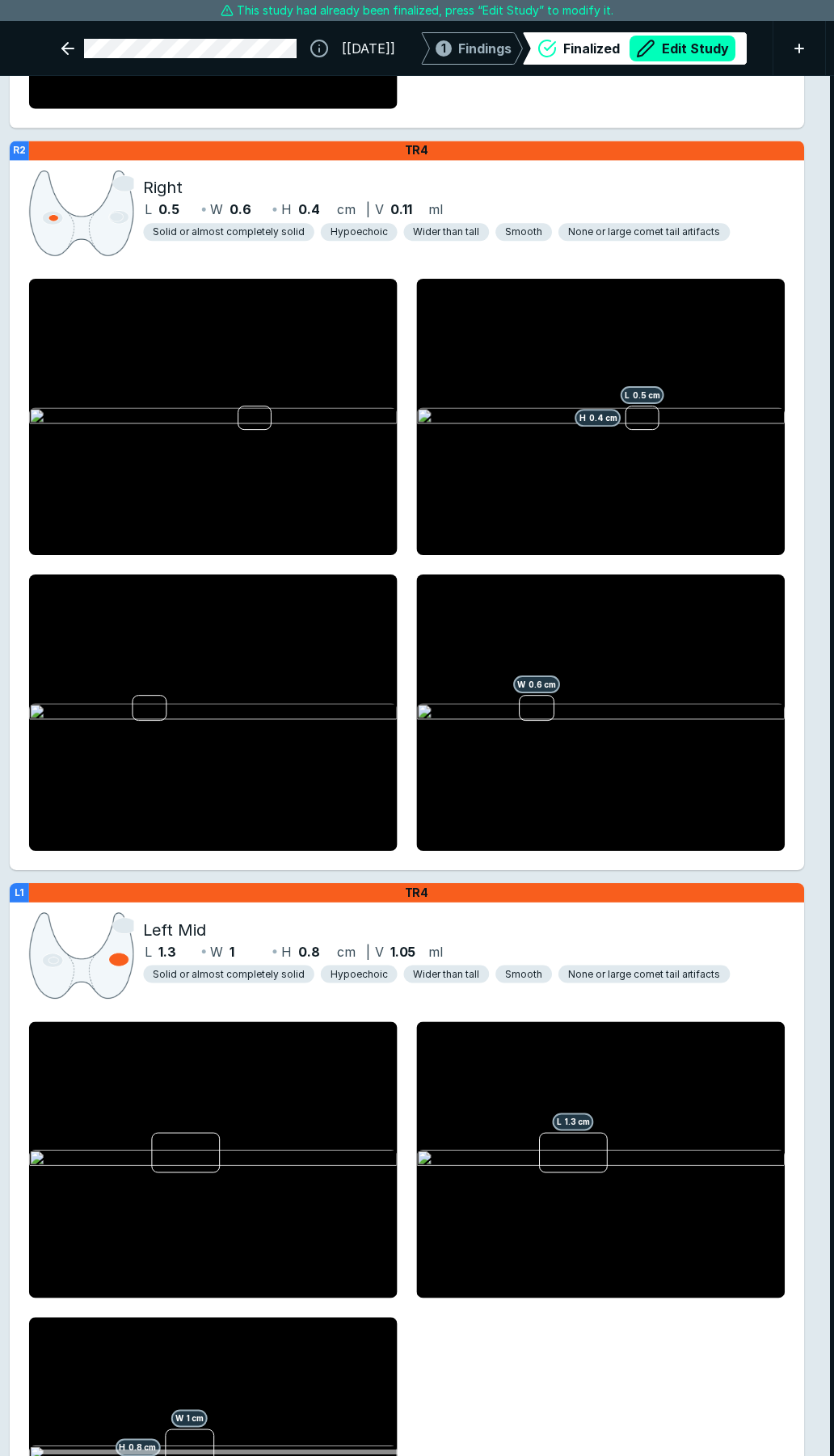
scroll to position [0, 30]
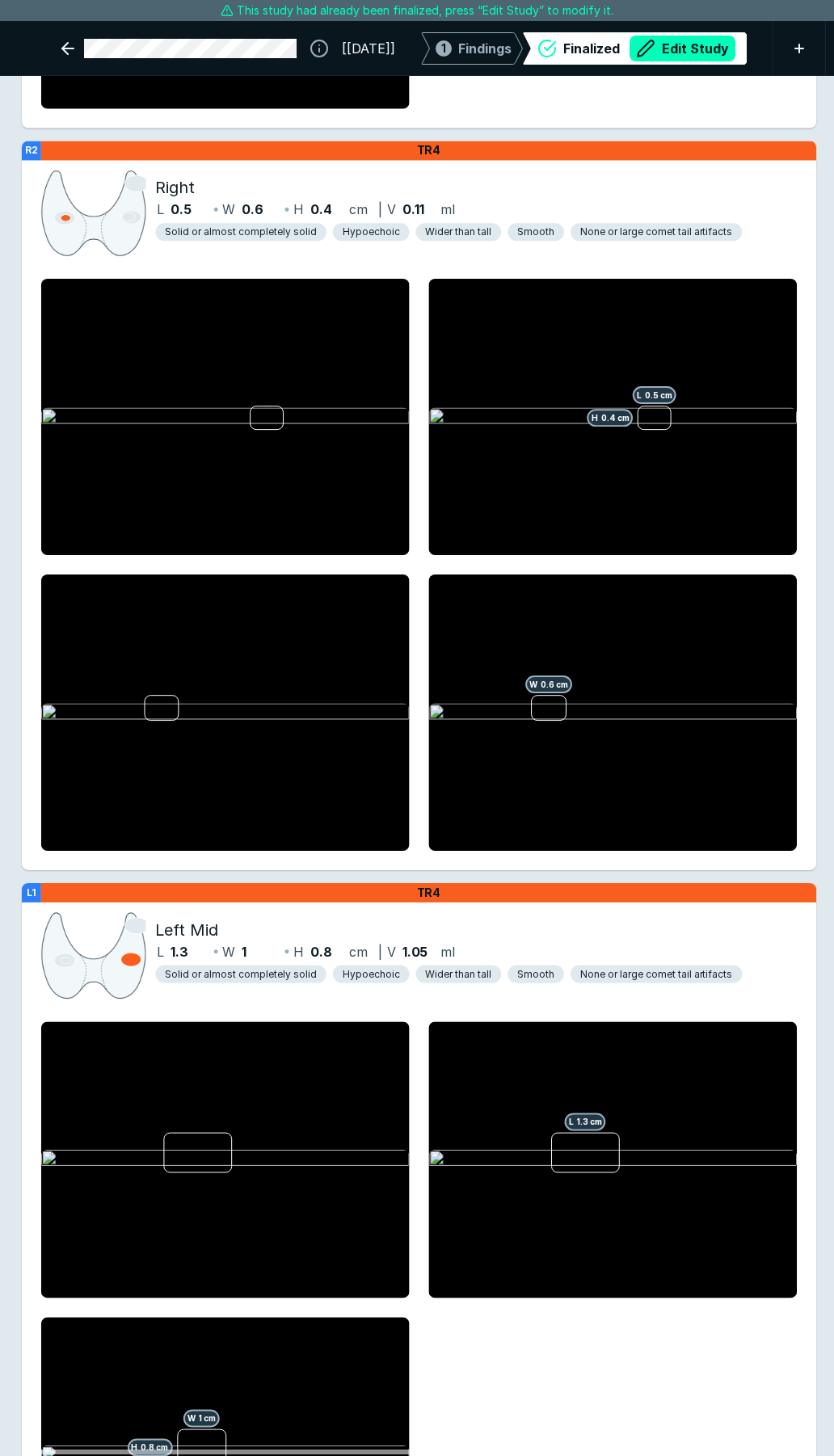
drag, startPoint x: 695, startPoint y: 1449, endPoint x: 556, endPoint y: 1448, distance: 139.0
click at [556, 1450] on div at bounding box center [329, 1451] width 612 height 5
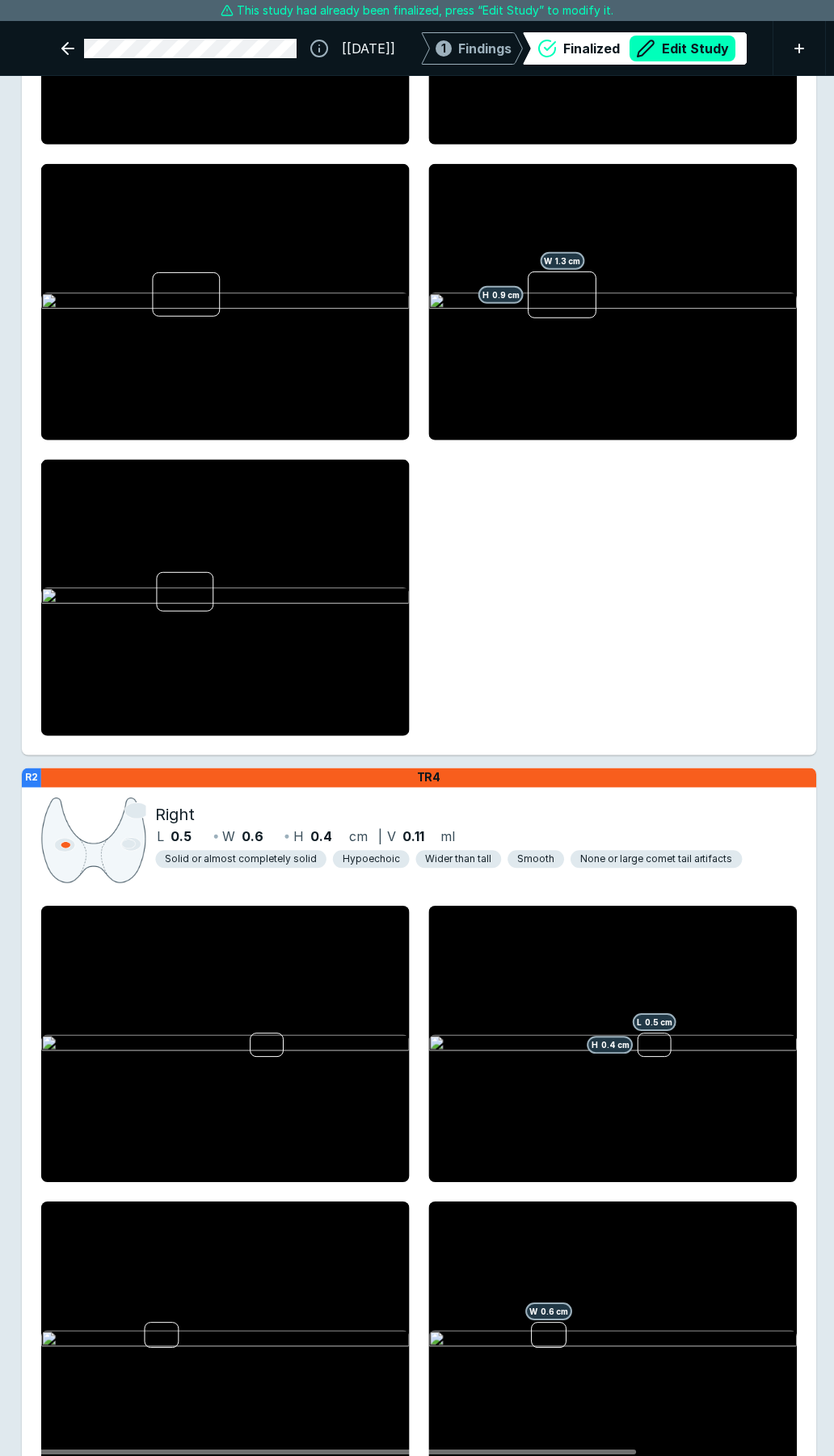
scroll to position [1212, 0]
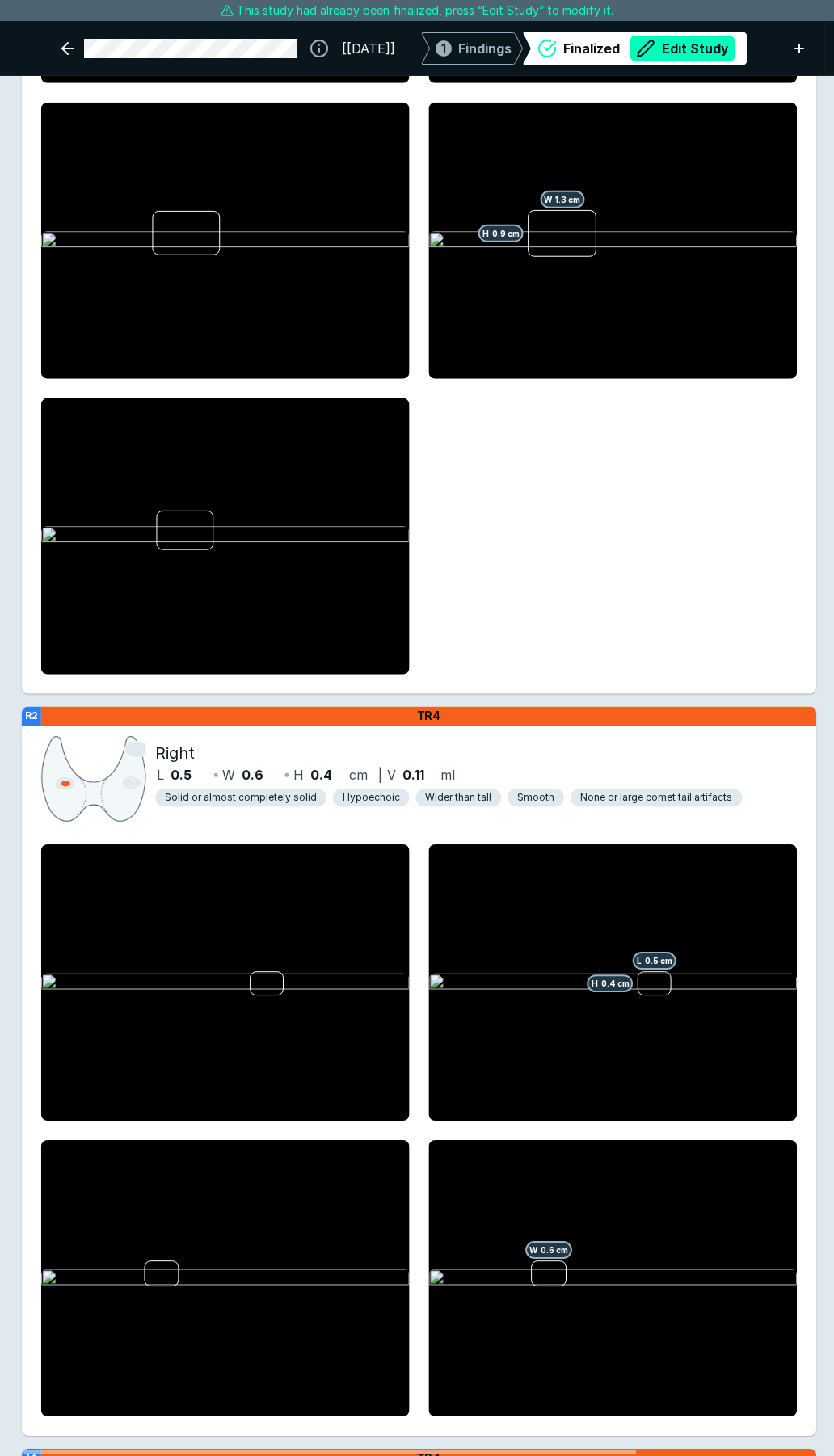
drag, startPoint x: 540, startPoint y: 56, endPoint x: 683, endPoint y: 34, distance: 144.7
click at [540, 56] on icon at bounding box center [547, 48] width 19 height 19
